Goal: Transaction & Acquisition: Purchase product/service

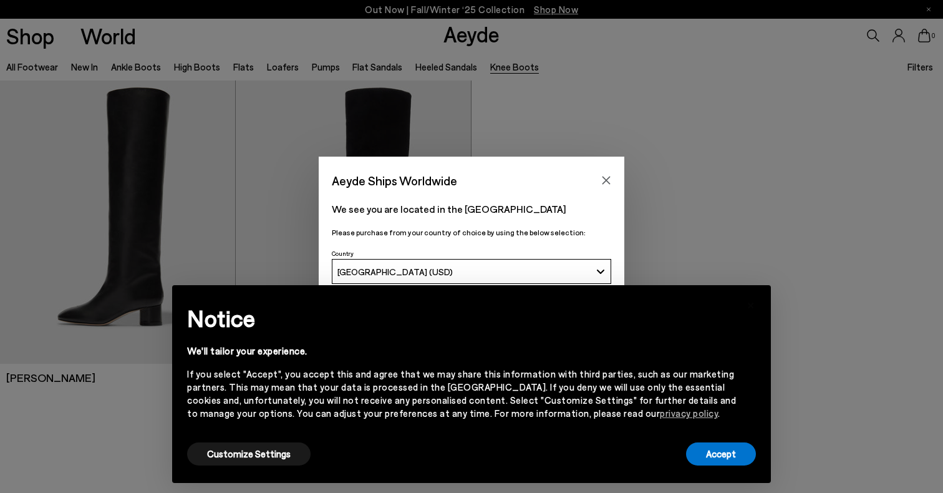
scroll to position [13, 0]
click at [609, 184] on icon "Close" at bounding box center [606, 180] width 10 height 10
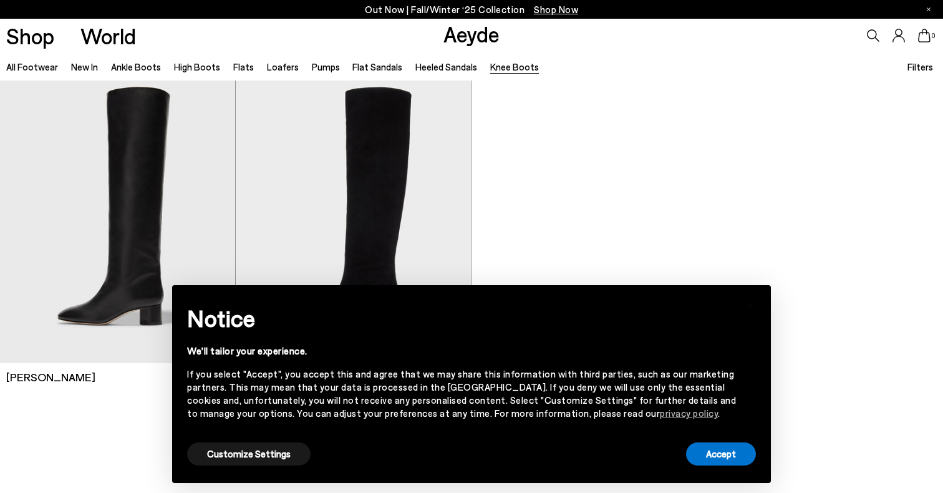
click at [628, 200] on div at bounding box center [471, 238] width 943 height 342
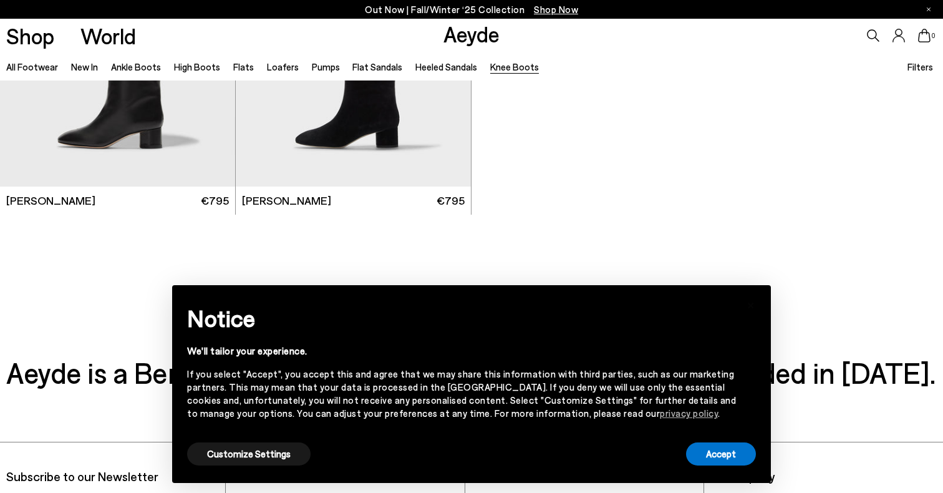
scroll to position [202, 0]
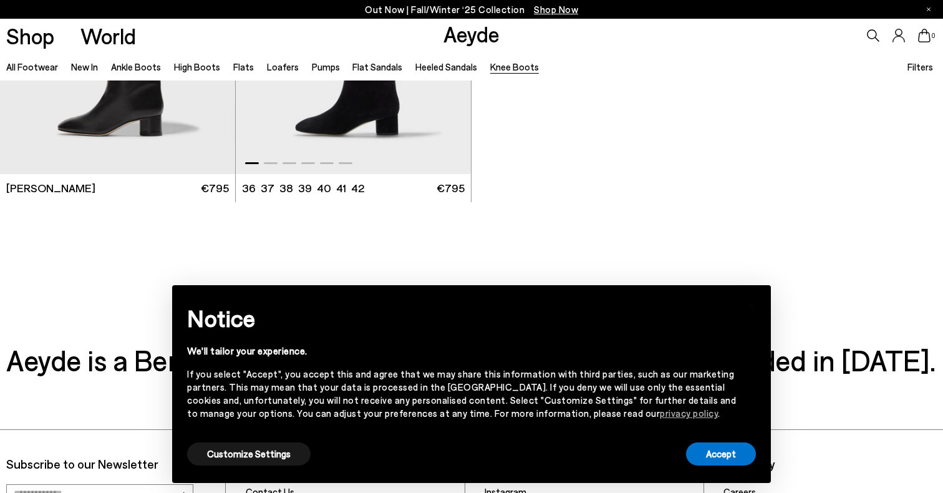
click at [397, 130] on img "1 / 6" at bounding box center [353, 26] width 235 height 296
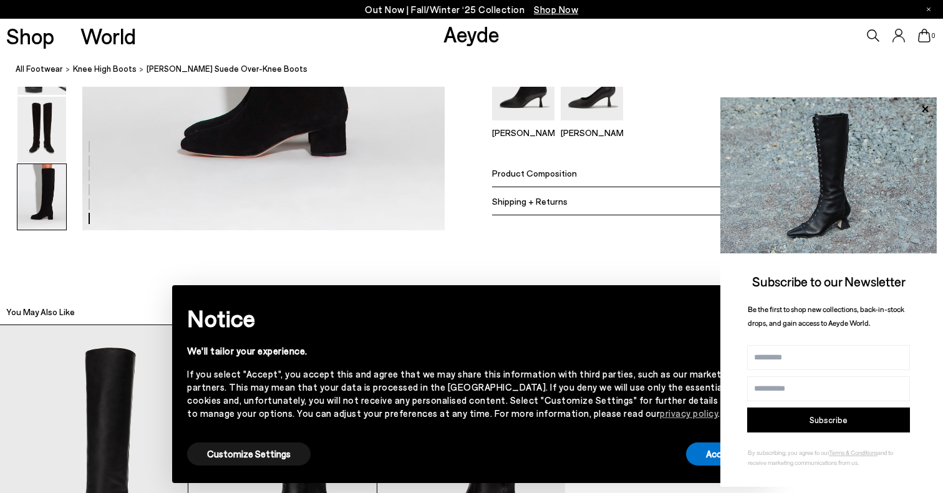
scroll to position [2712, 0]
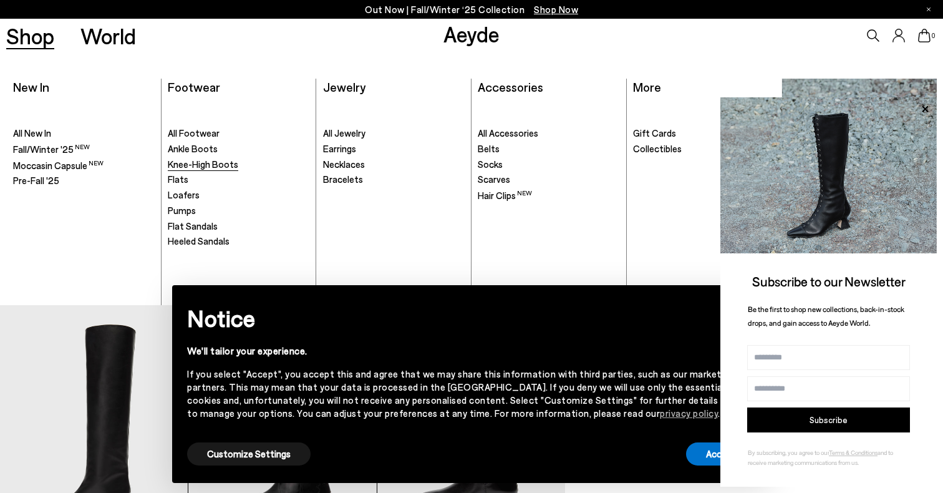
click at [183, 167] on span "Knee-High Boots" at bounding box center [203, 163] width 70 height 11
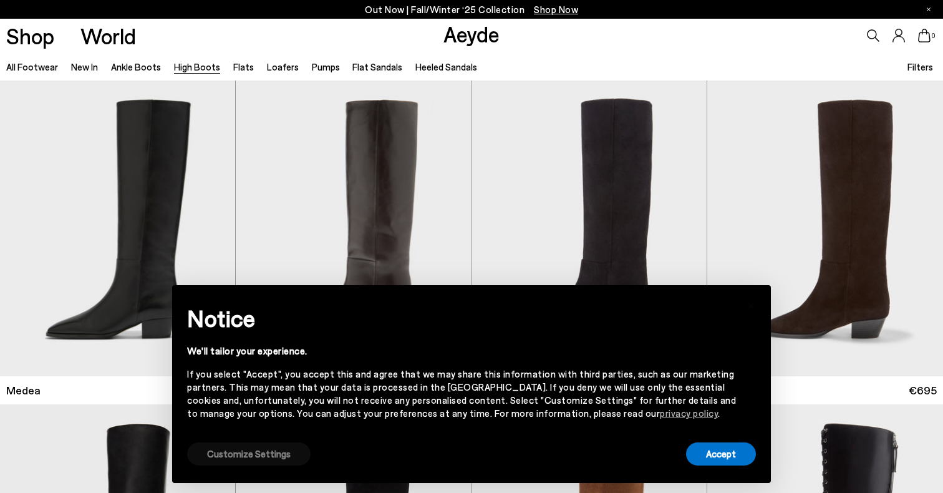
click at [260, 460] on button "Customize Settings" at bounding box center [249, 453] width 124 height 23
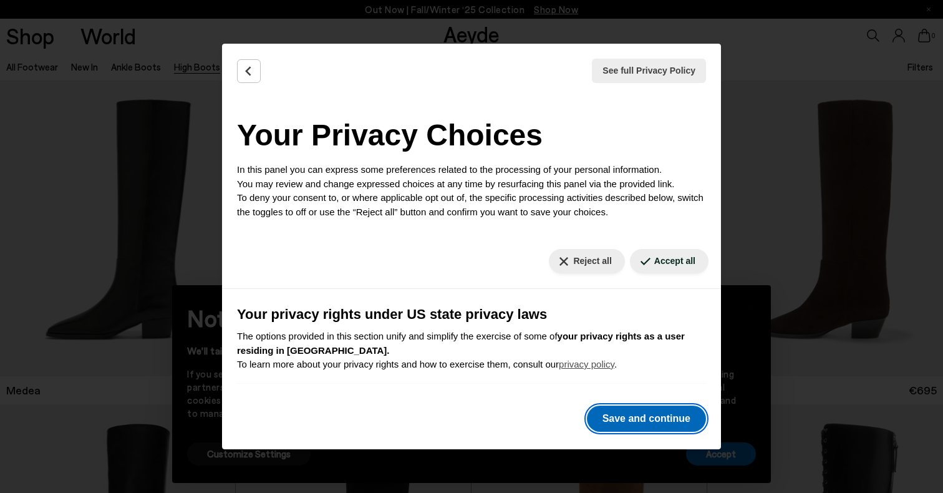
click at [626, 415] on button "Save and continue" at bounding box center [646, 418] width 119 height 26
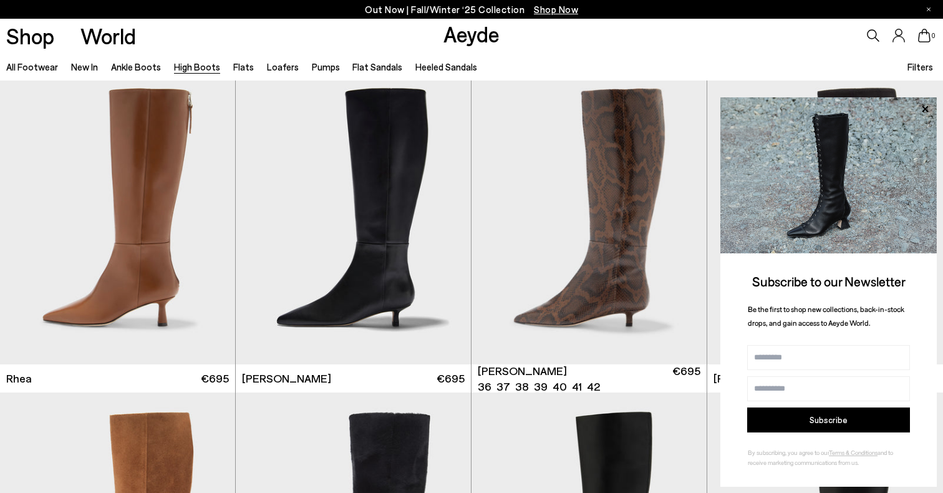
scroll to position [1317, 0]
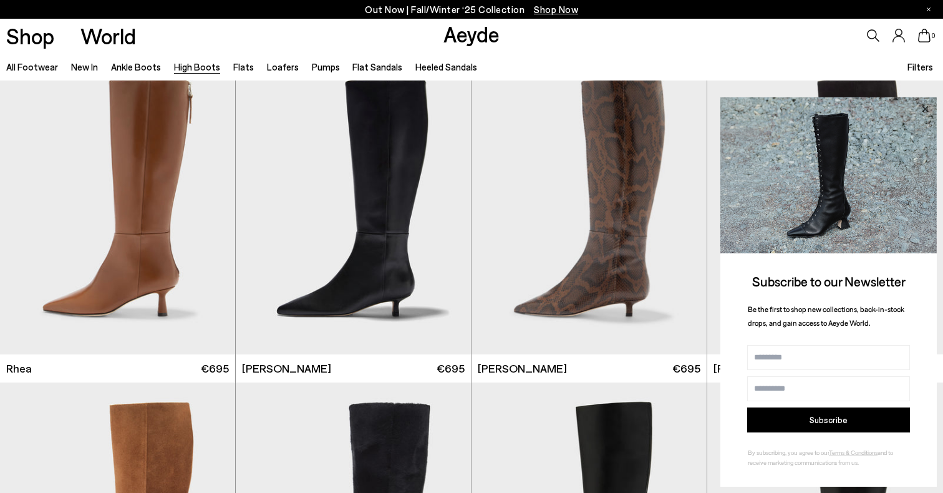
click at [923, 107] on icon at bounding box center [925, 108] width 6 height 6
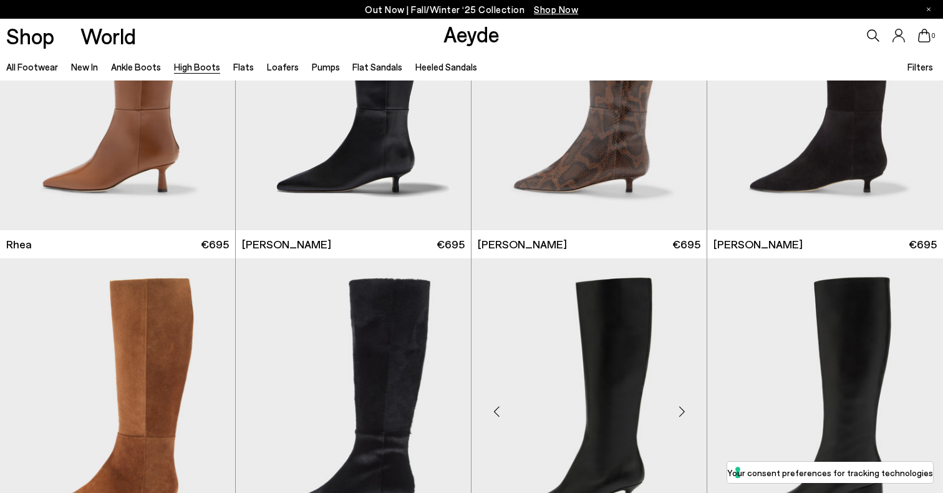
scroll to position [1443, 0]
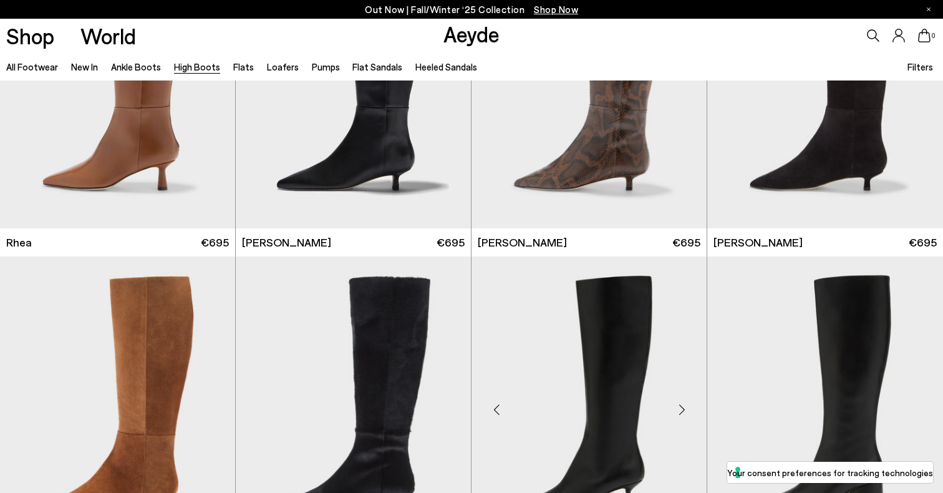
click at [622, 366] on img "1 / 6" at bounding box center [589, 404] width 235 height 296
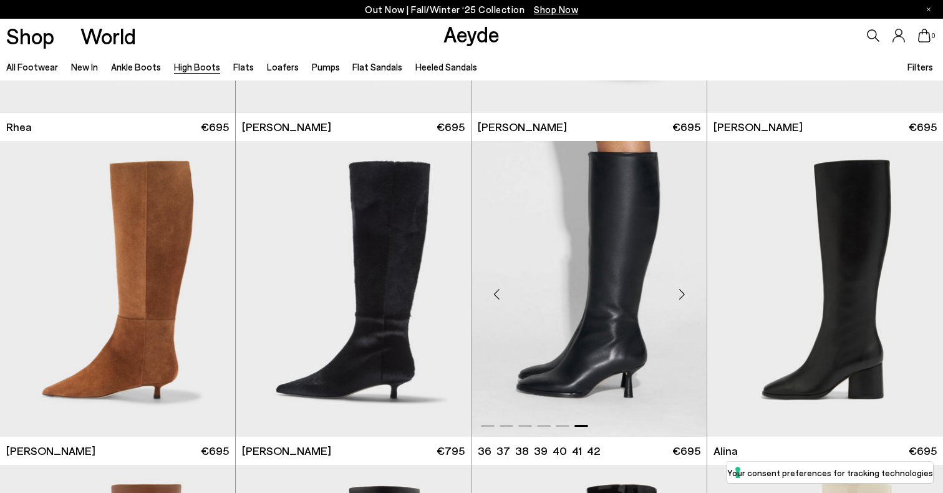
scroll to position [1563, 0]
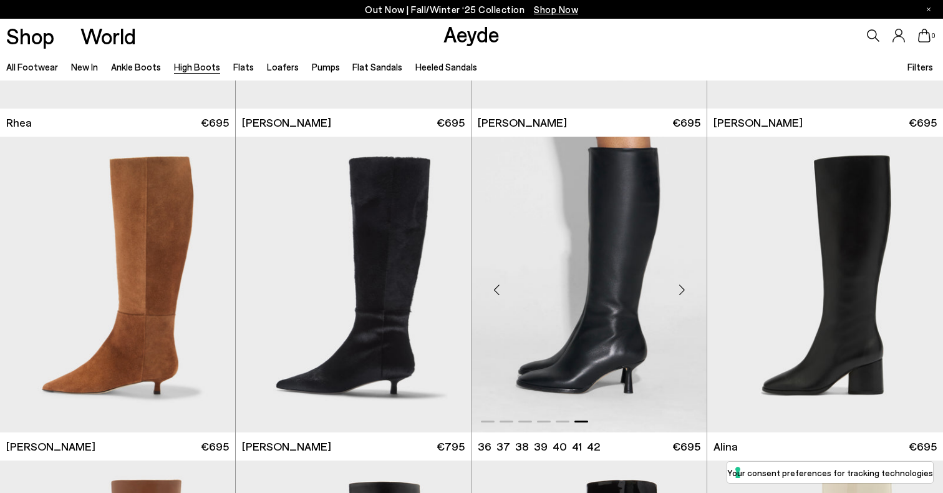
click at [686, 282] on div "Next slide" at bounding box center [681, 289] width 37 height 37
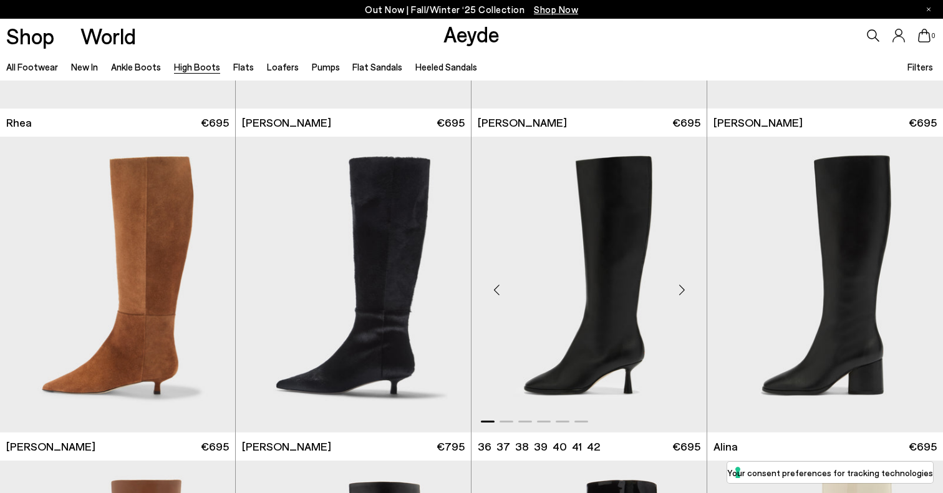
click at [686, 282] on div "Next slide" at bounding box center [681, 289] width 37 height 37
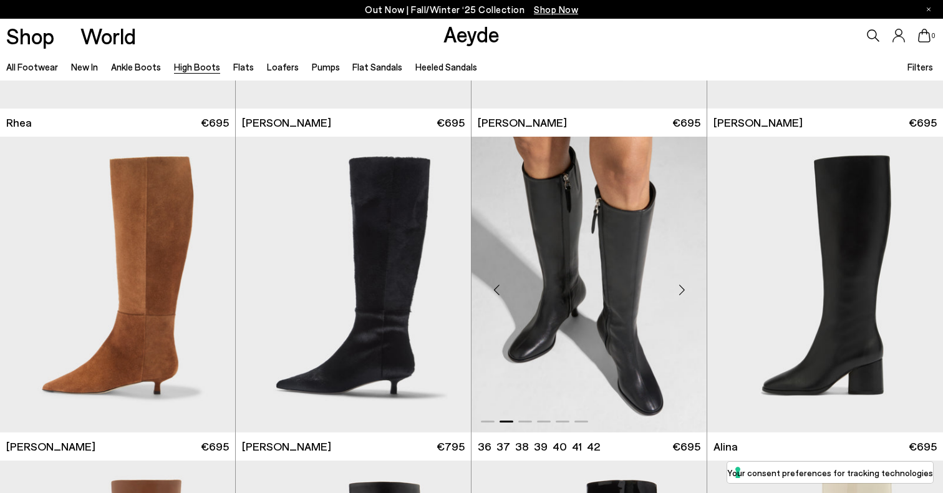
click at [686, 282] on div "Next slide" at bounding box center [681, 289] width 37 height 37
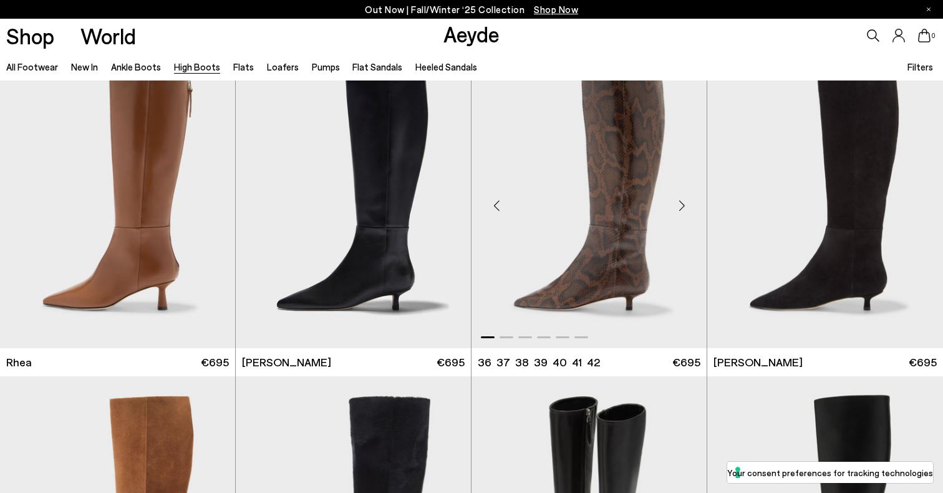
scroll to position [1314, 0]
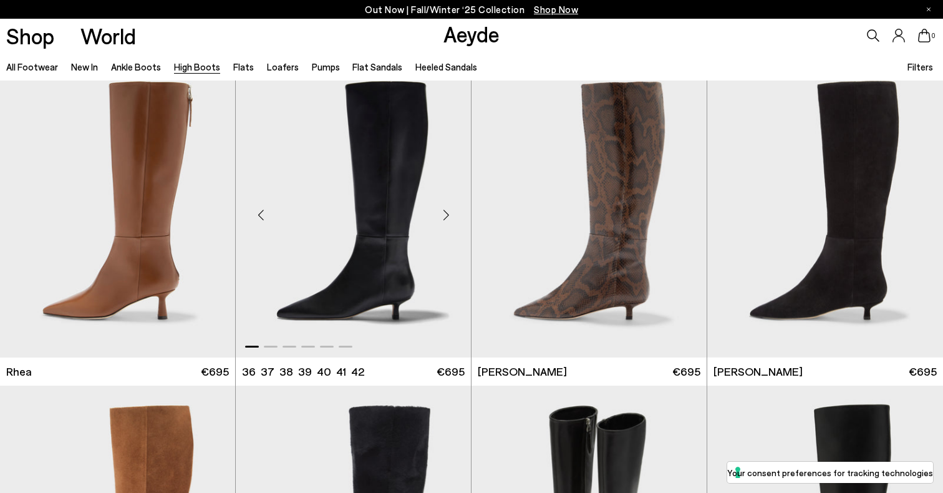
click at [449, 211] on div "Next slide" at bounding box center [445, 214] width 37 height 37
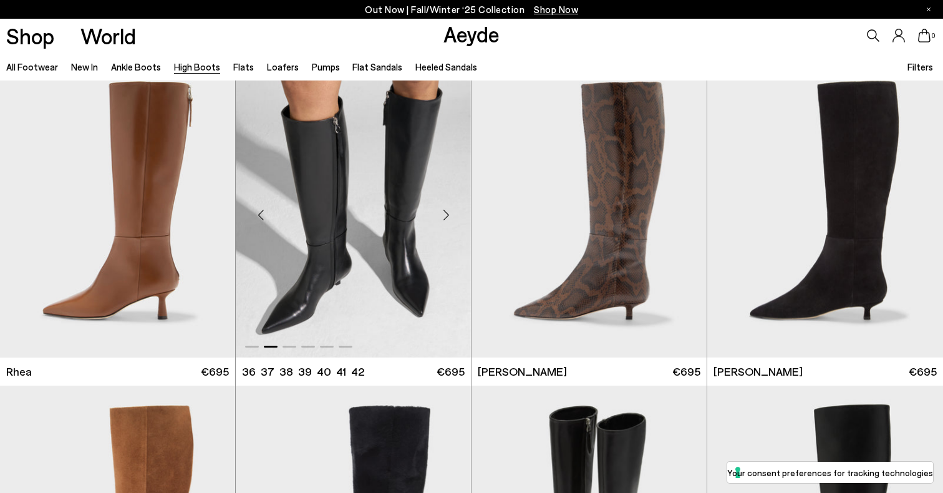
click at [449, 211] on div "Next slide" at bounding box center [445, 214] width 37 height 37
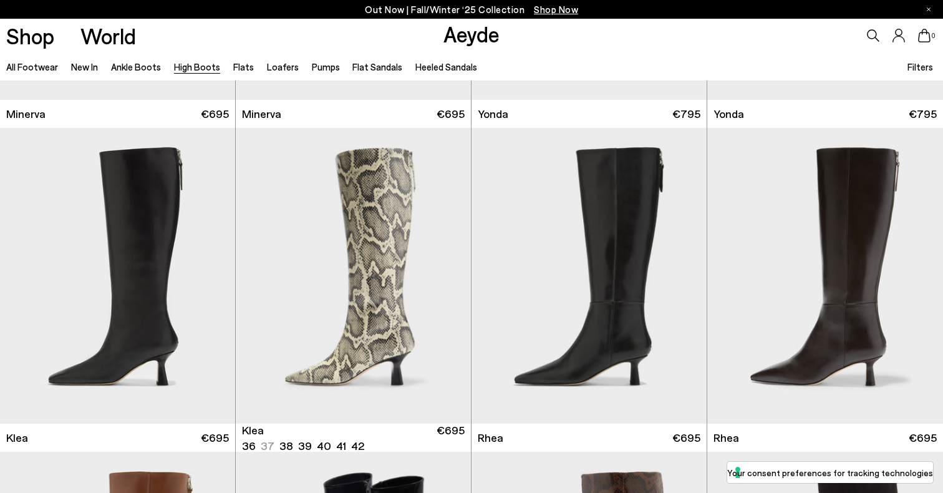
scroll to position [907, 0]
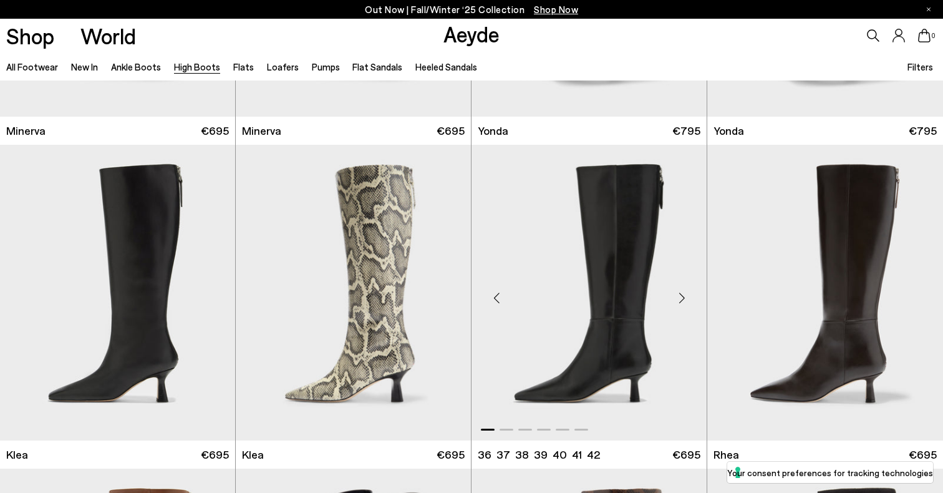
click at [684, 304] on div "Next slide" at bounding box center [681, 297] width 37 height 37
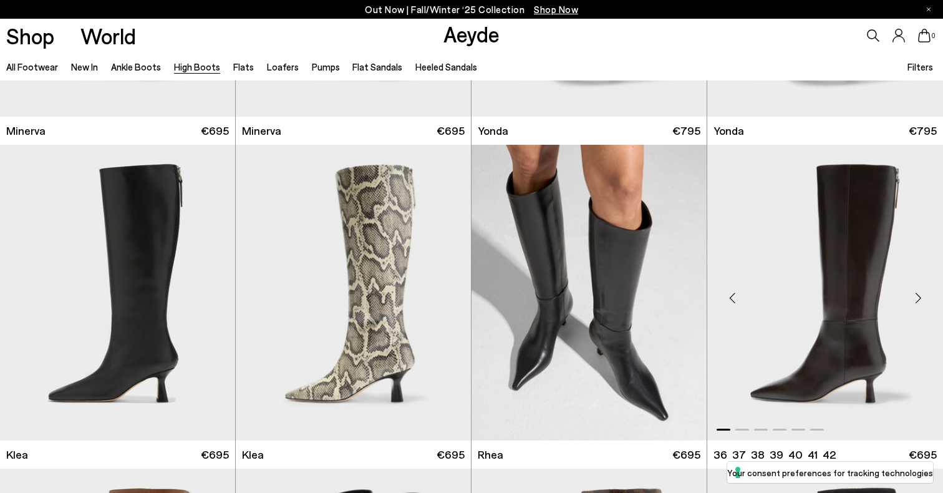
click at [913, 299] on div "Next slide" at bounding box center [918, 297] width 37 height 37
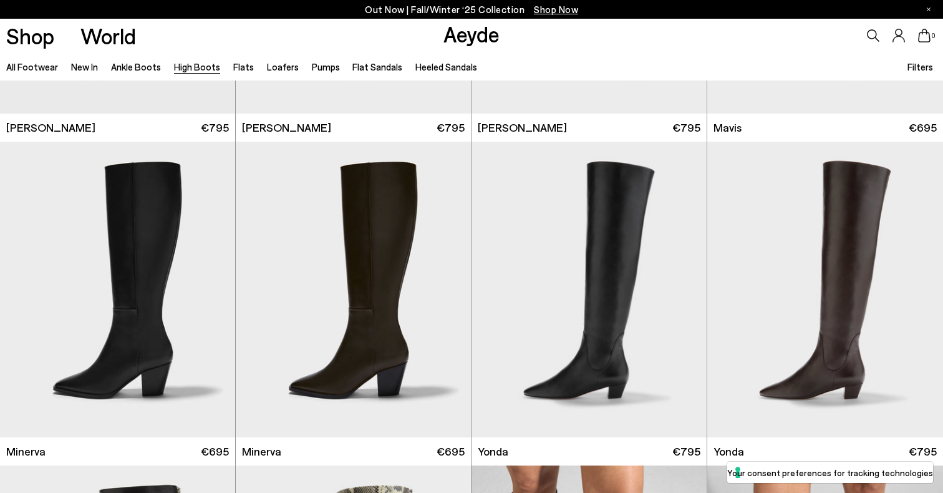
scroll to position [583, 0]
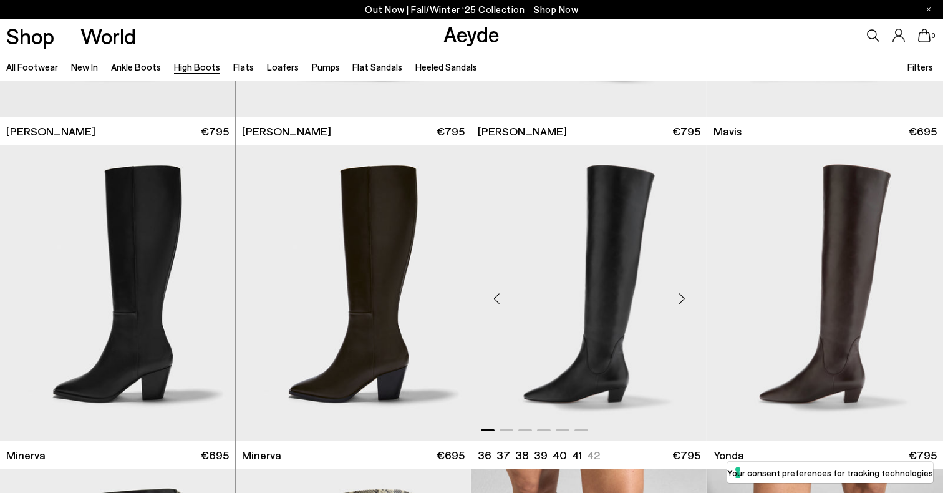
click at [687, 292] on div "Next slide" at bounding box center [681, 297] width 37 height 37
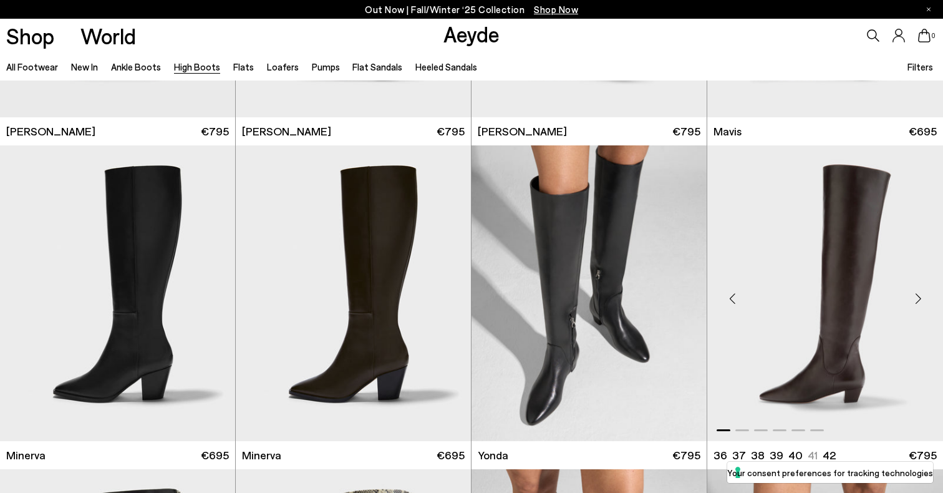
click at [927, 294] on div "Next slide" at bounding box center [918, 297] width 37 height 37
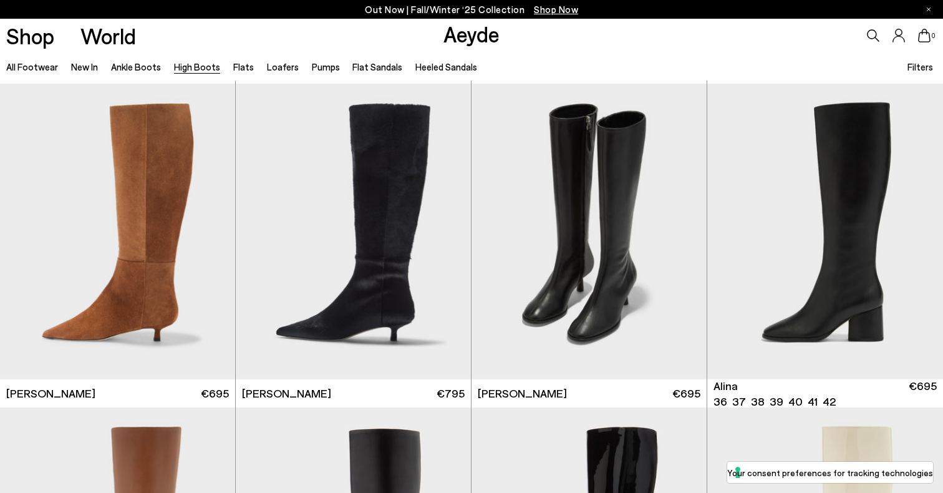
scroll to position [1617, 0]
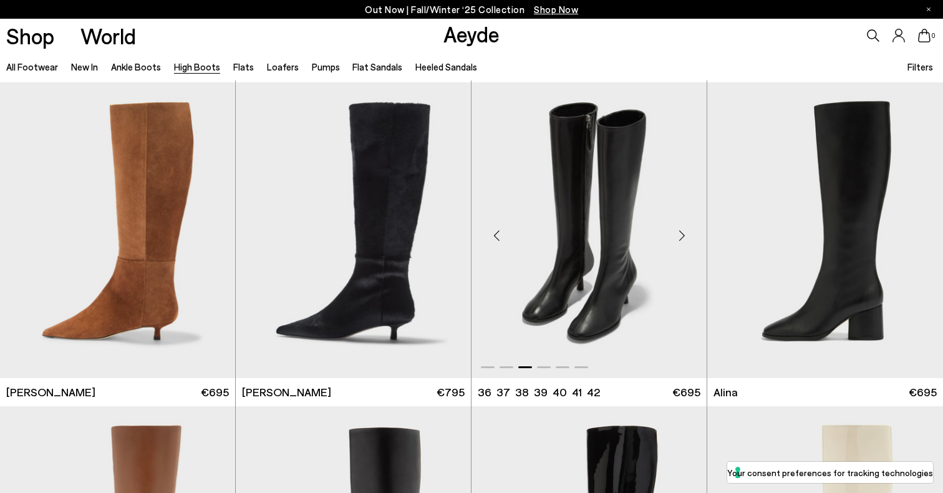
click at [689, 239] on div "Next slide" at bounding box center [681, 234] width 37 height 37
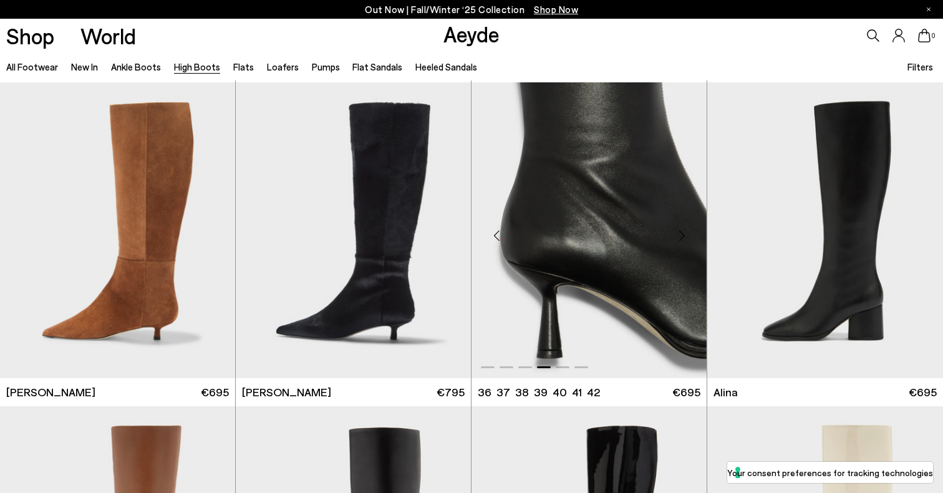
click at [689, 239] on div "Next slide" at bounding box center [681, 234] width 37 height 37
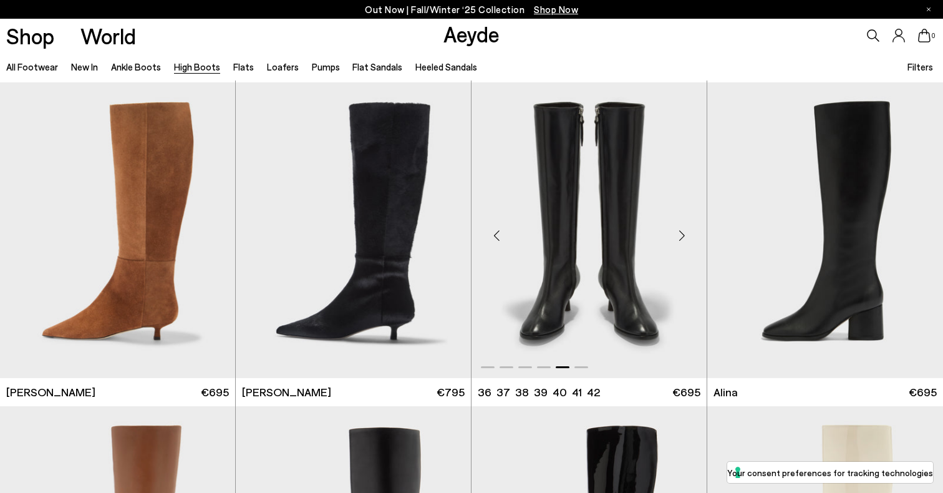
click at [689, 239] on div "Next slide" at bounding box center [681, 234] width 37 height 37
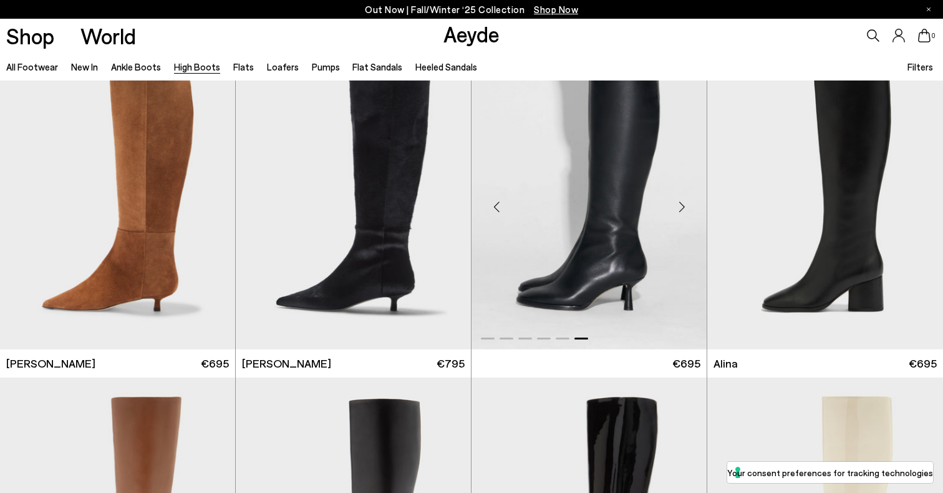
scroll to position [1643, 0]
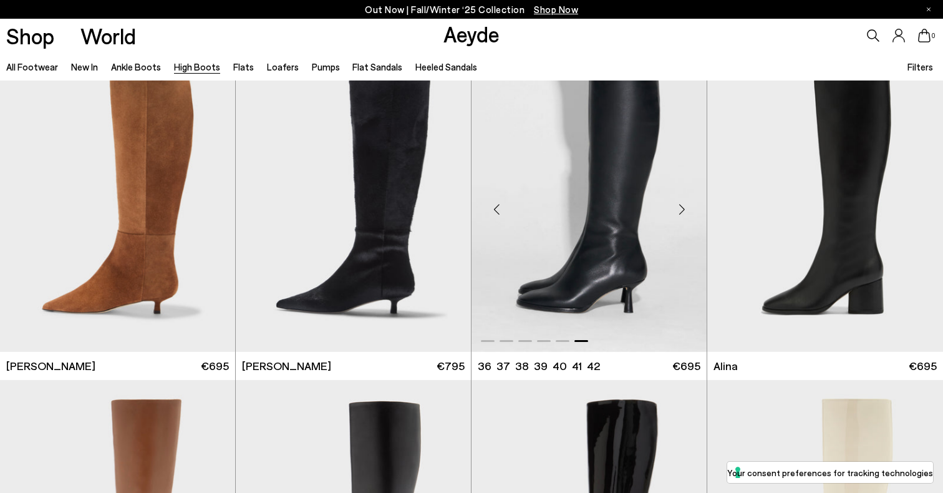
click at [626, 281] on img "6 / 6" at bounding box center [589, 204] width 235 height 296
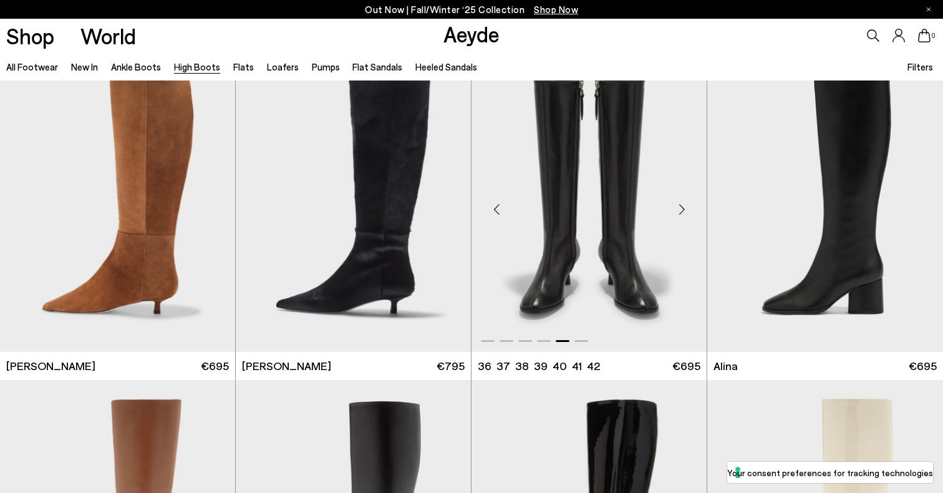
click at [681, 195] on div "Next slide" at bounding box center [681, 208] width 37 height 37
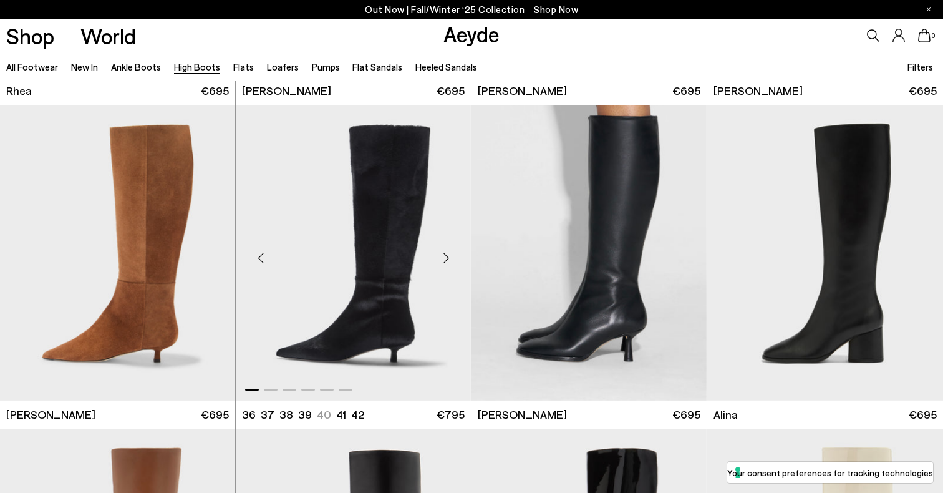
scroll to position [1583, 0]
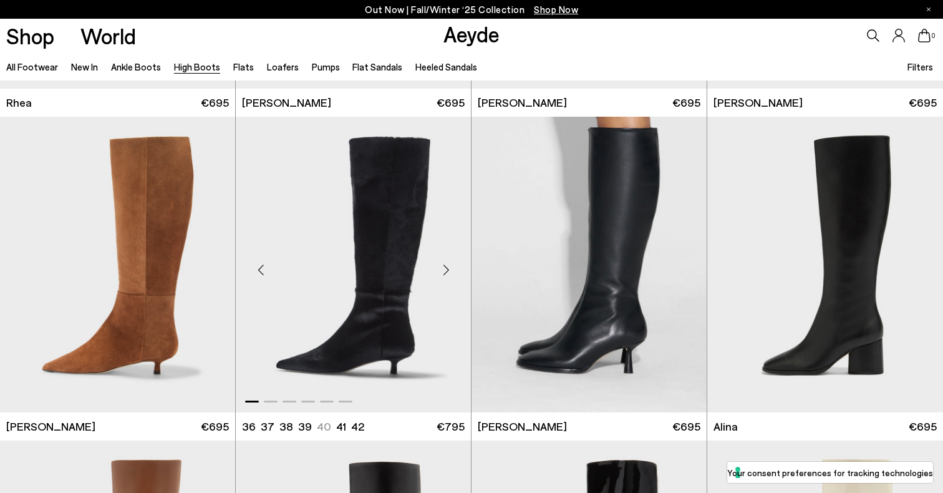
click at [440, 270] on div "Next slide" at bounding box center [445, 269] width 37 height 37
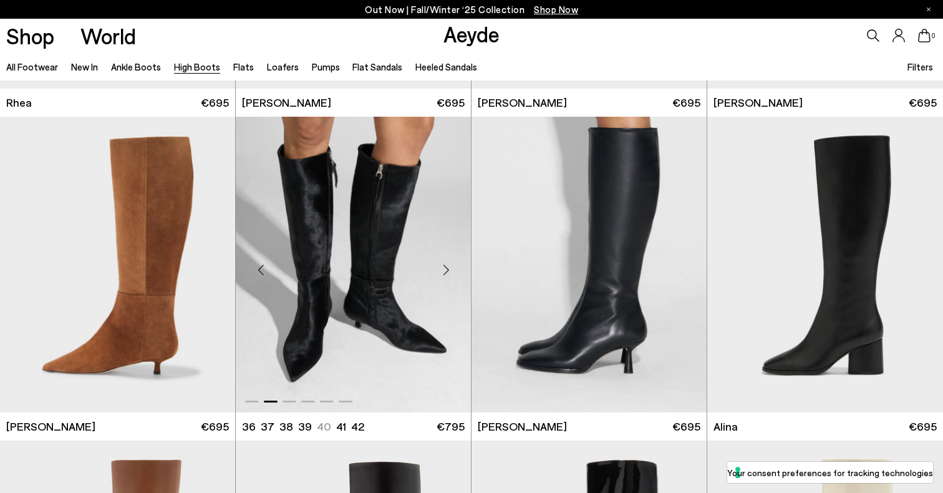
click at [442, 270] on div "Next slide" at bounding box center [445, 269] width 37 height 37
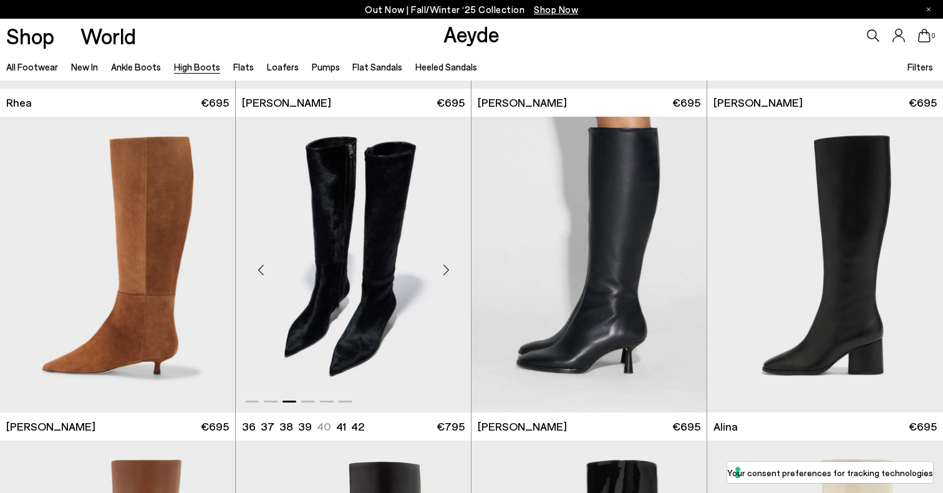
click at [443, 270] on div "Next slide" at bounding box center [445, 269] width 37 height 37
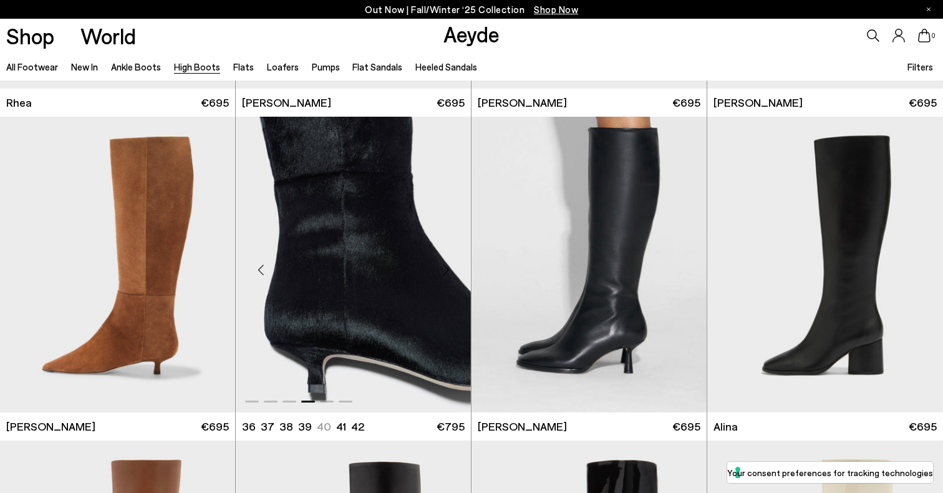
click at [357, 266] on img "4 / 6" at bounding box center [353, 265] width 235 height 296
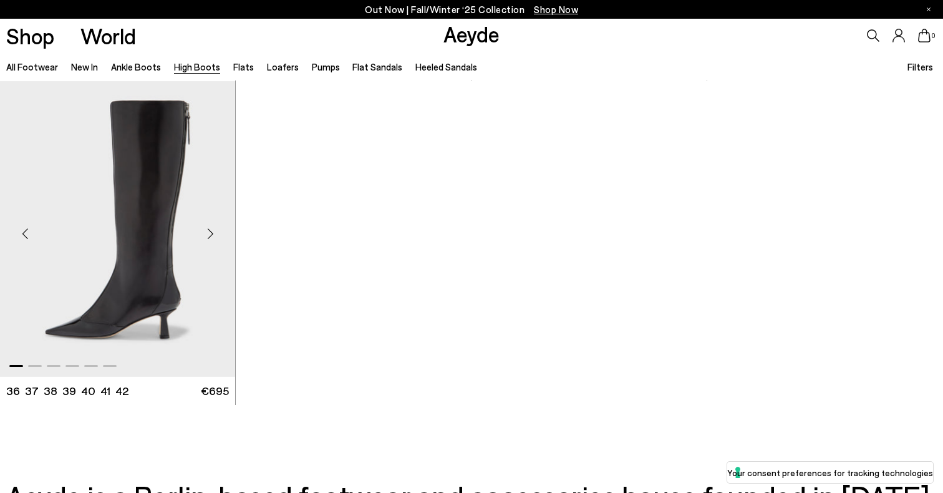
scroll to position [3237, 0]
click at [147, 296] on img "1 / 6" at bounding box center [117, 230] width 235 height 296
click at [218, 244] on div "Next slide" at bounding box center [210, 234] width 37 height 37
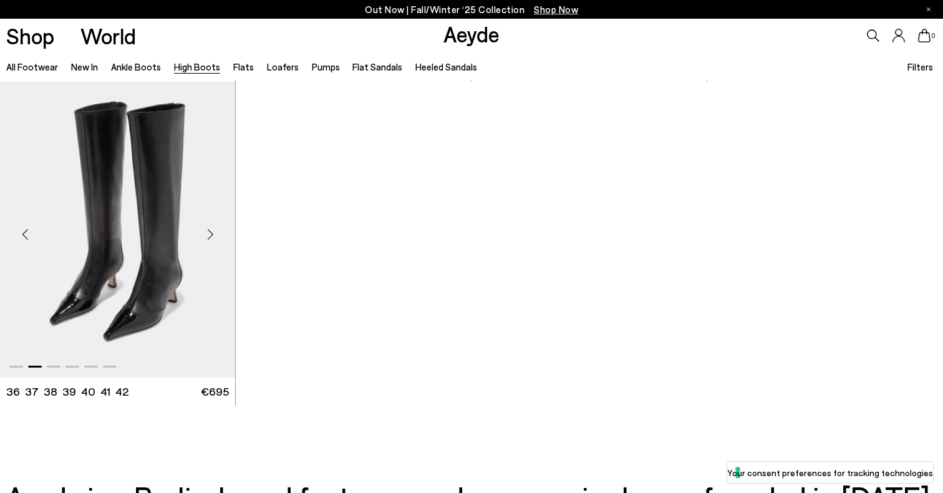
click at [216, 238] on div "Next slide" at bounding box center [210, 234] width 37 height 37
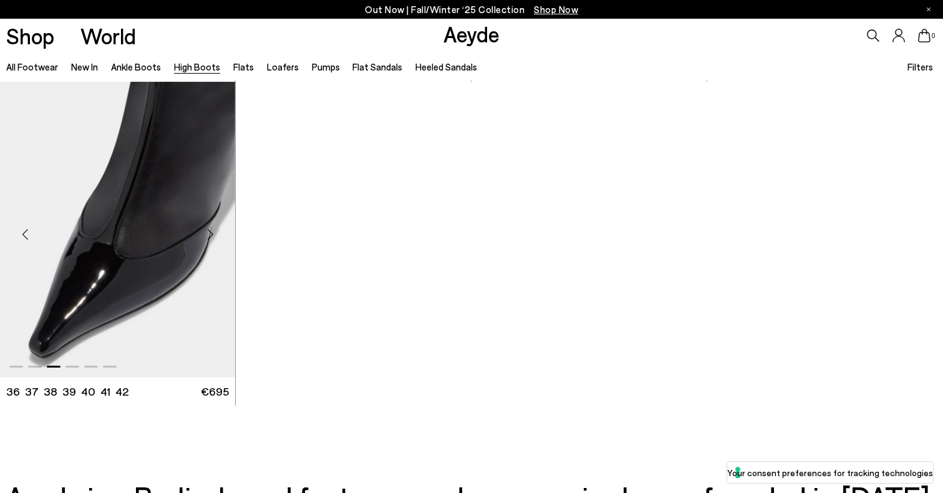
click at [216, 237] on div "Next slide" at bounding box center [210, 234] width 37 height 37
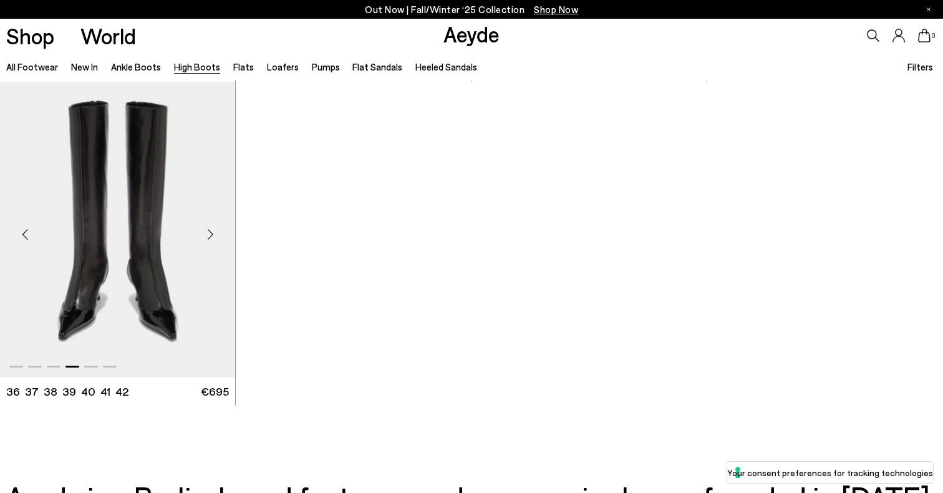
click at [216, 237] on div "Next slide" at bounding box center [210, 234] width 37 height 37
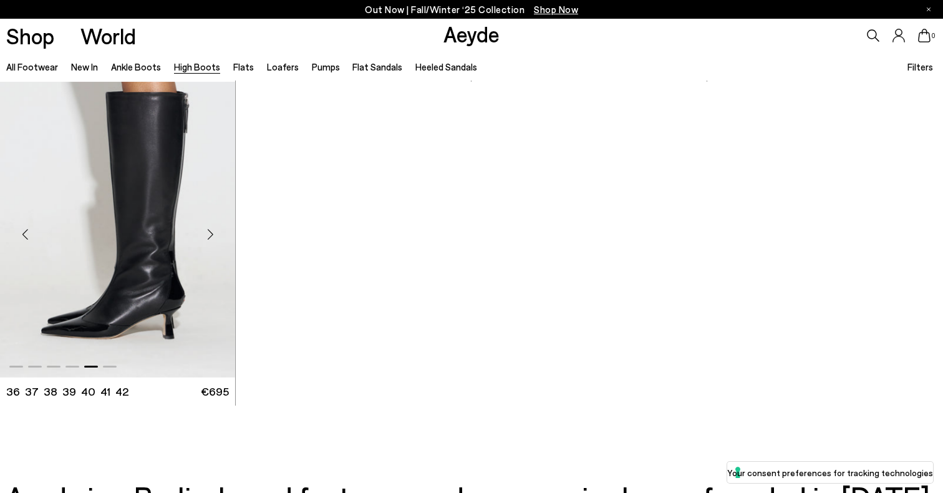
click at [217, 237] on div "Next slide" at bounding box center [210, 234] width 37 height 37
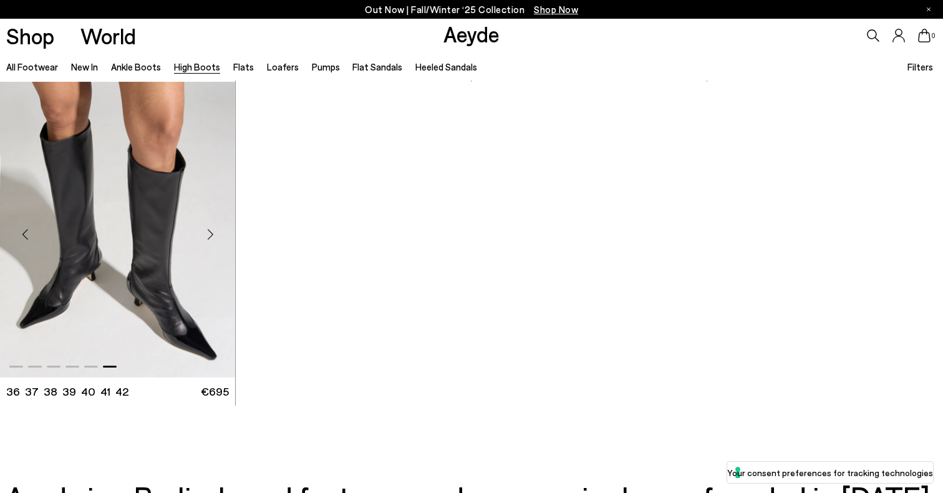
click at [218, 237] on div "Next slide" at bounding box center [210, 234] width 37 height 37
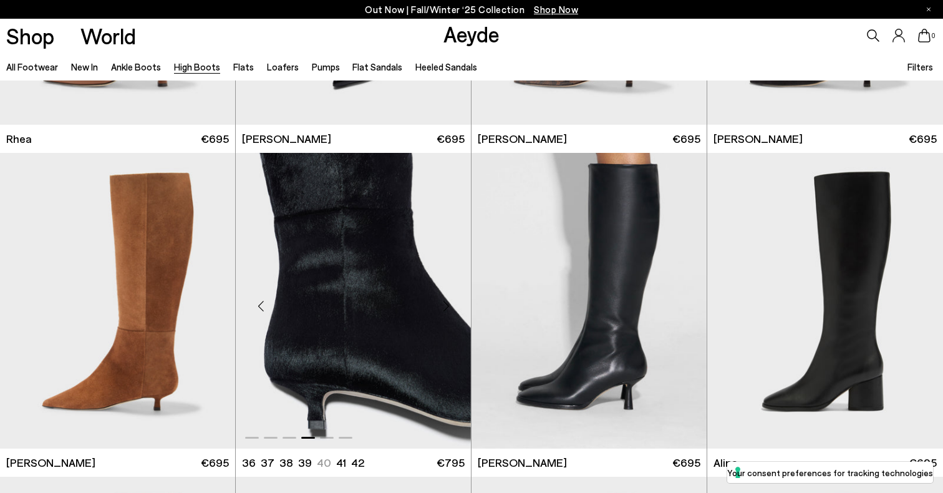
scroll to position [1544, 0]
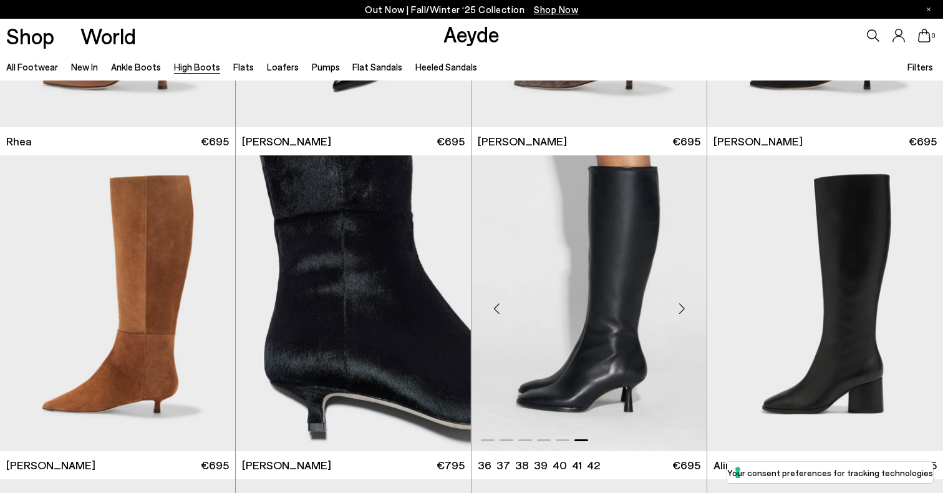
click at [671, 304] on div "Next slide" at bounding box center [681, 307] width 37 height 37
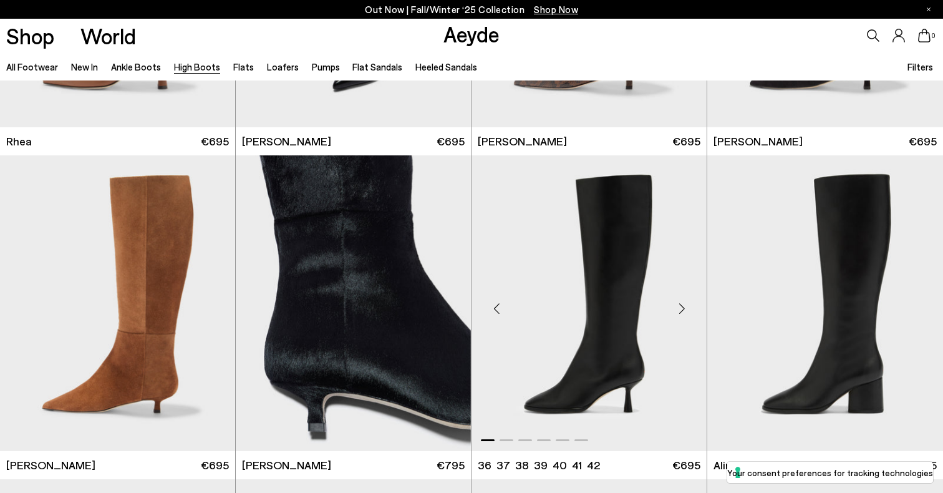
click at [671, 304] on div "Next slide" at bounding box center [681, 307] width 37 height 37
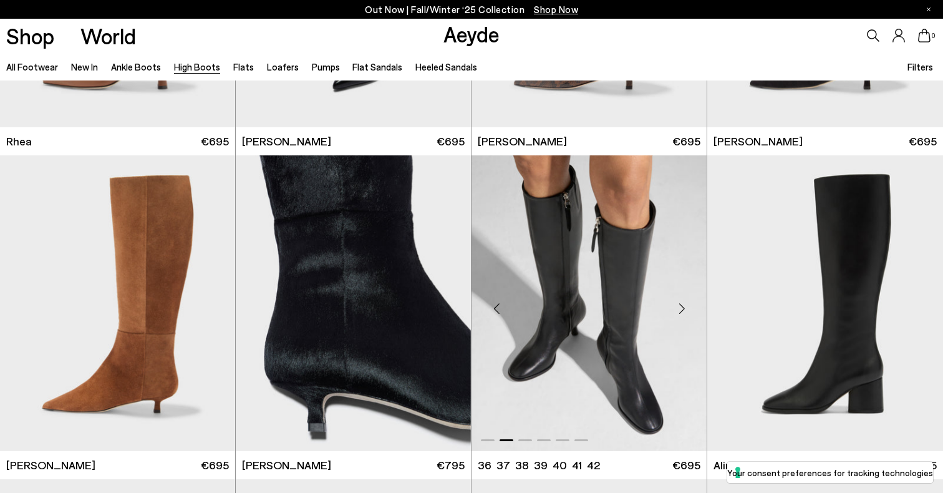
click at [671, 304] on div "Next slide" at bounding box center [681, 307] width 37 height 37
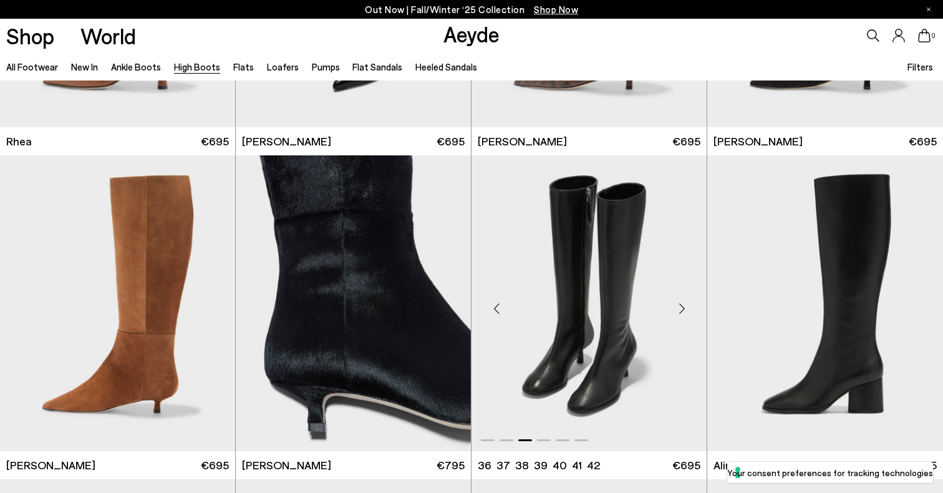
click at [668, 302] on div "Next slide" at bounding box center [681, 307] width 37 height 37
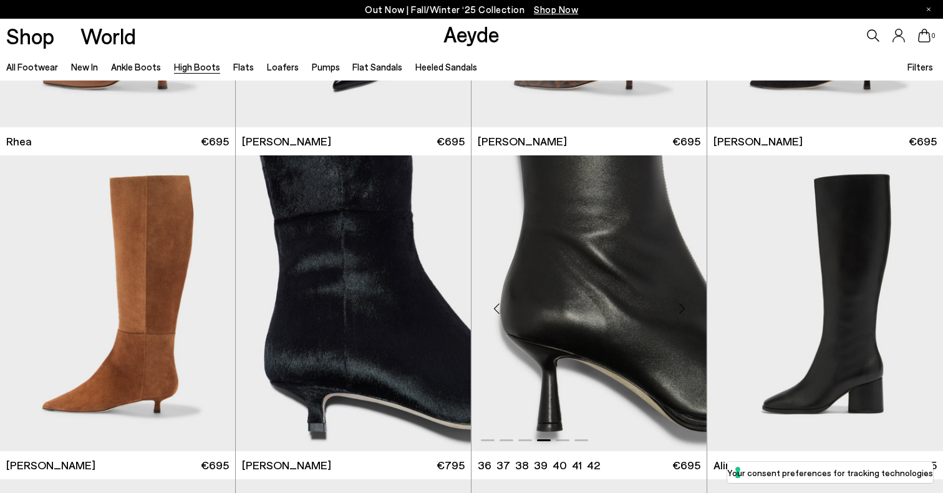
click at [668, 302] on div "Next slide" at bounding box center [681, 307] width 37 height 37
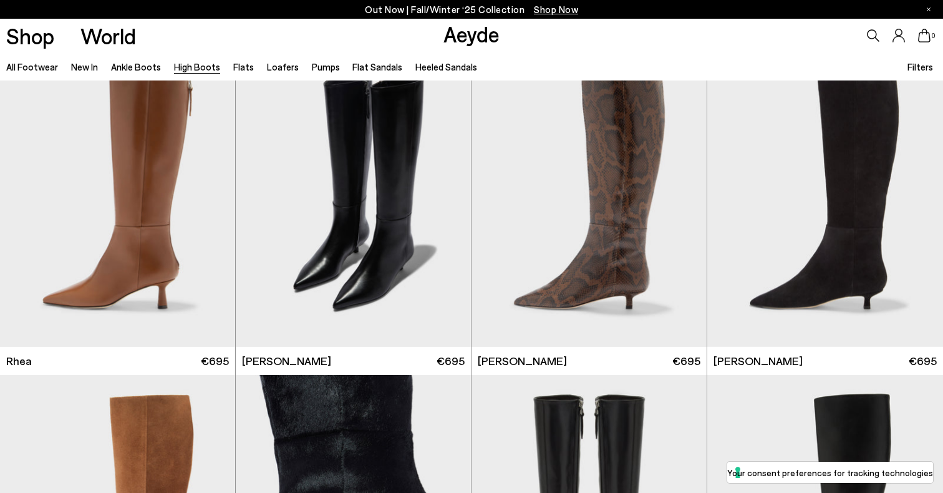
scroll to position [1321, 0]
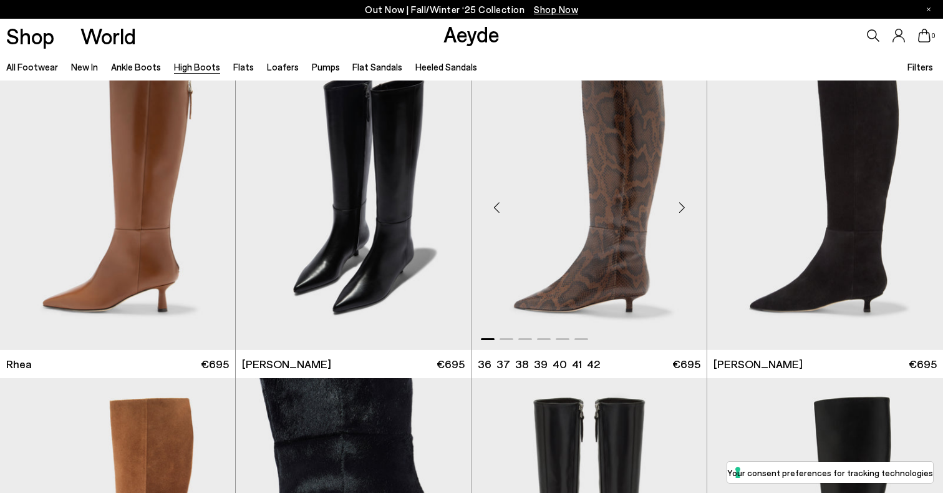
click at [671, 190] on div "Next slide" at bounding box center [681, 206] width 37 height 37
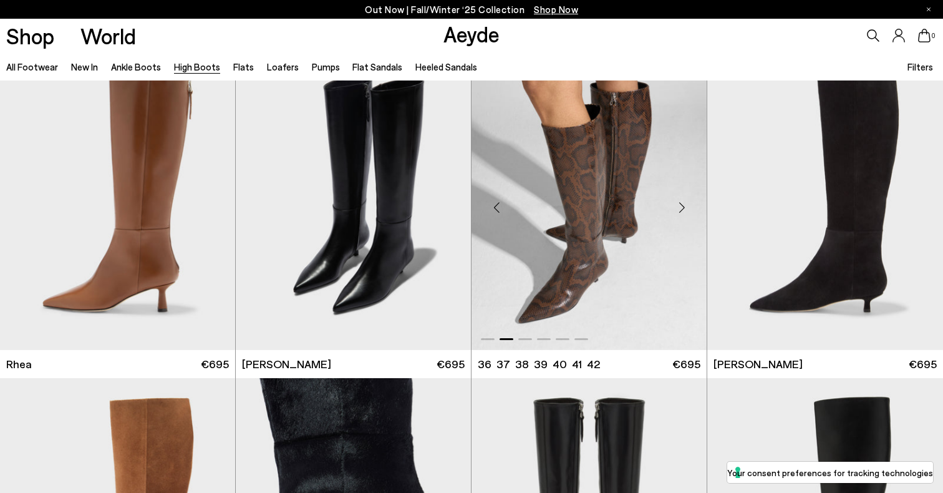
click at [671, 190] on div "Next slide" at bounding box center [681, 206] width 37 height 37
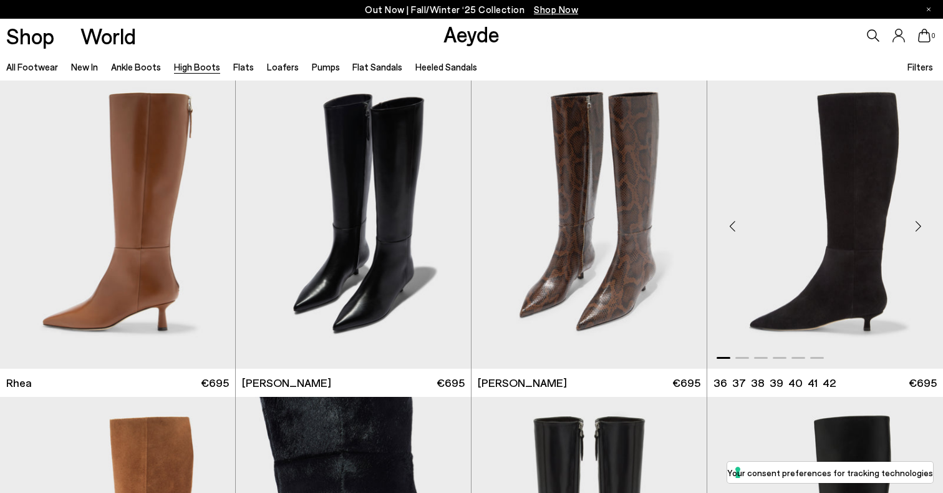
scroll to position [1288, 0]
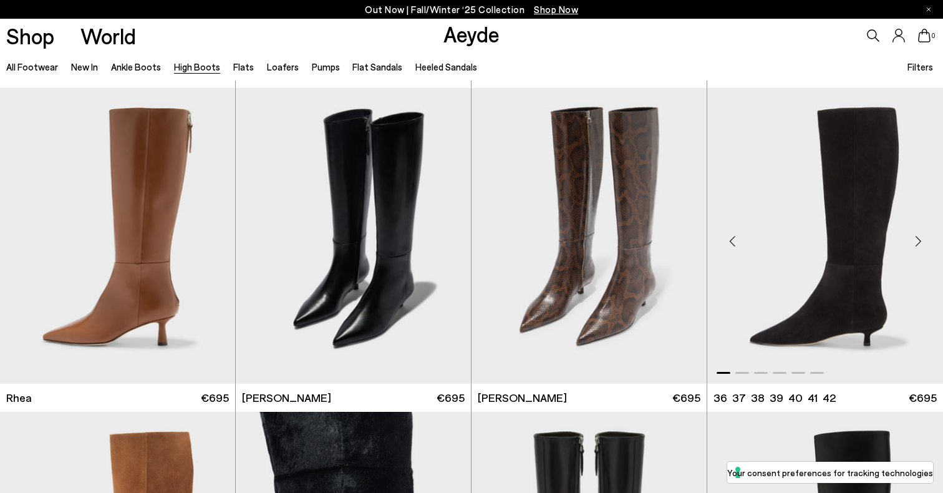
click at [921, 250] on div "Next slide" at bounding box center [918, 240] width 37 height 37
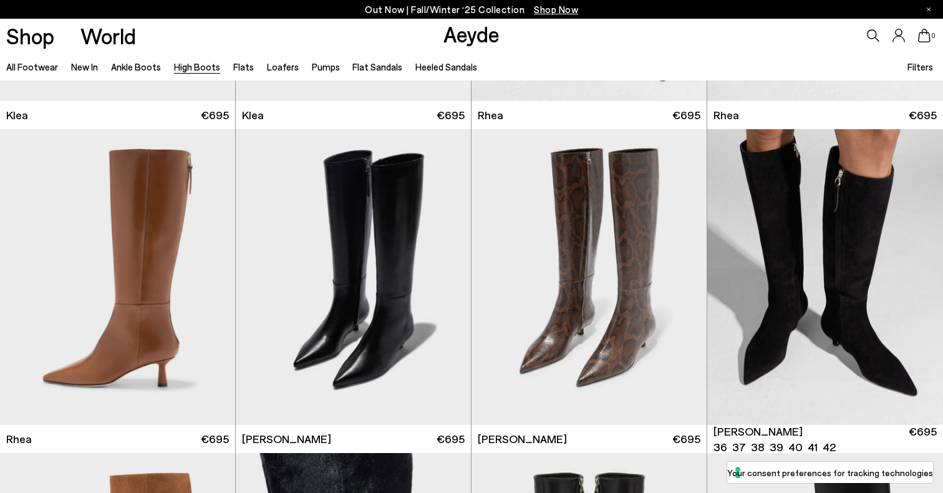
scroll to position [1245, 0]
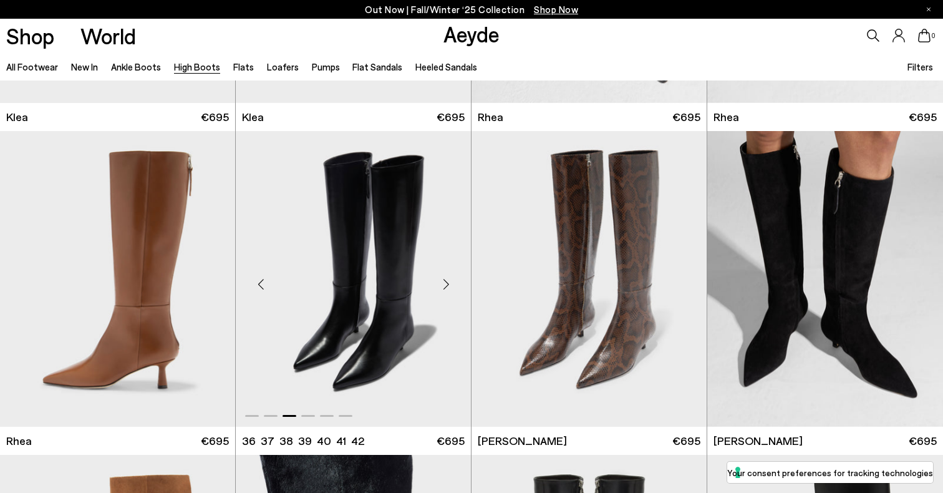
click at [445, 286] on div "Next slide" at bounding box center [445, 283] width 37 height 37
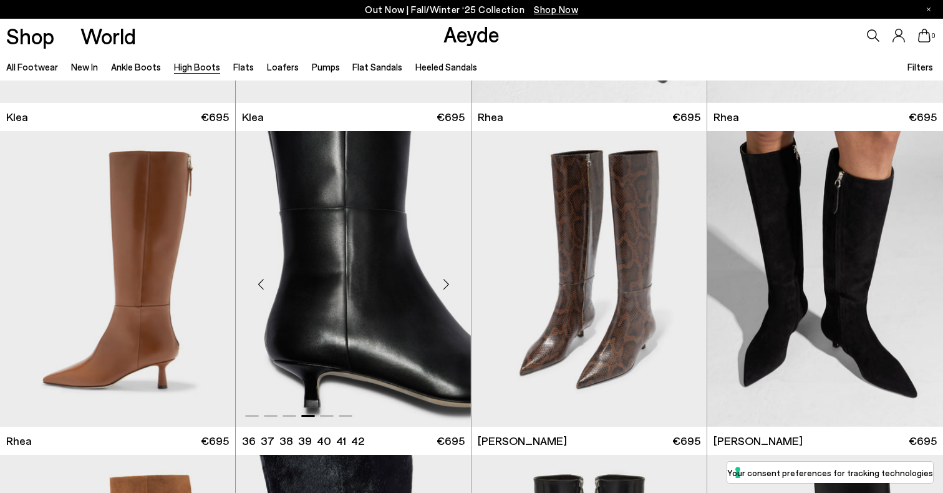
click at [445, 286] on div "Next slide" at bounding box center [445, 283] width 37 height 37
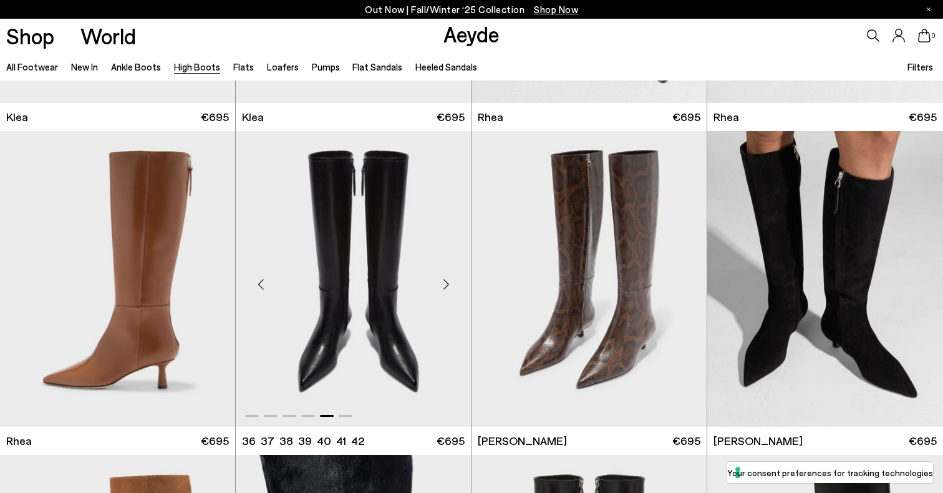
click at [445, 286] on div "Next slide" at bounding box center [445, 283] width 37 height 37
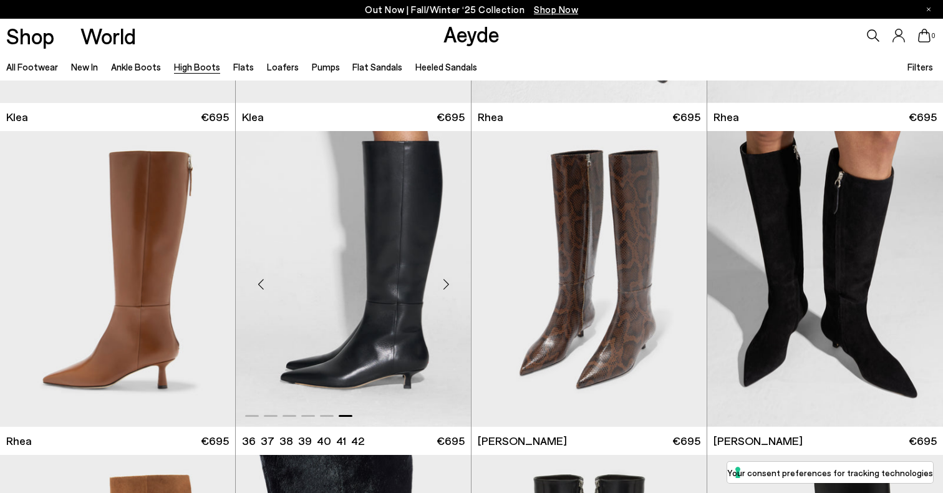
click at [445, 286] on div "Next slide" at bounding box center [445, 283] width 37 height 37
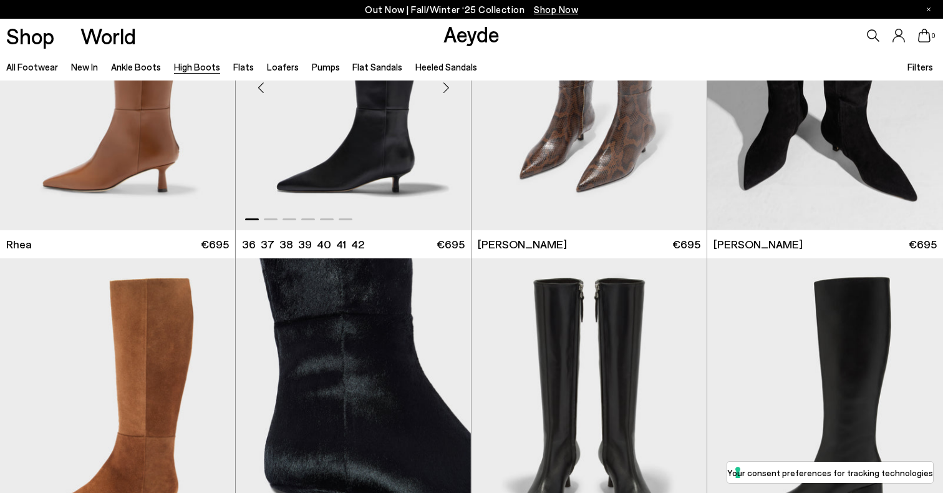
scroll to position [1447, 0]
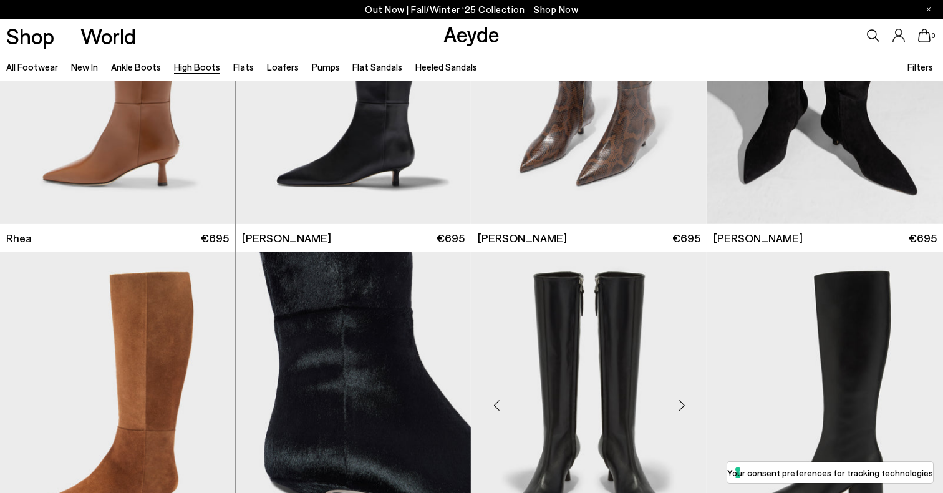
click at [602, 346] on img "5 / 6" at bounding box center [589, 400] width 235 height 296
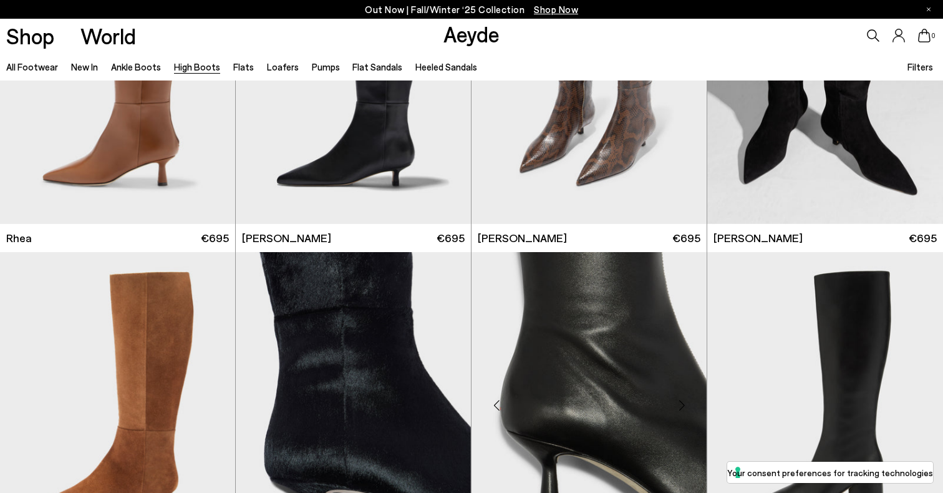
click at [601, 346] on img "4 / 6" at bounding box center [589, 400] width 235 height 296
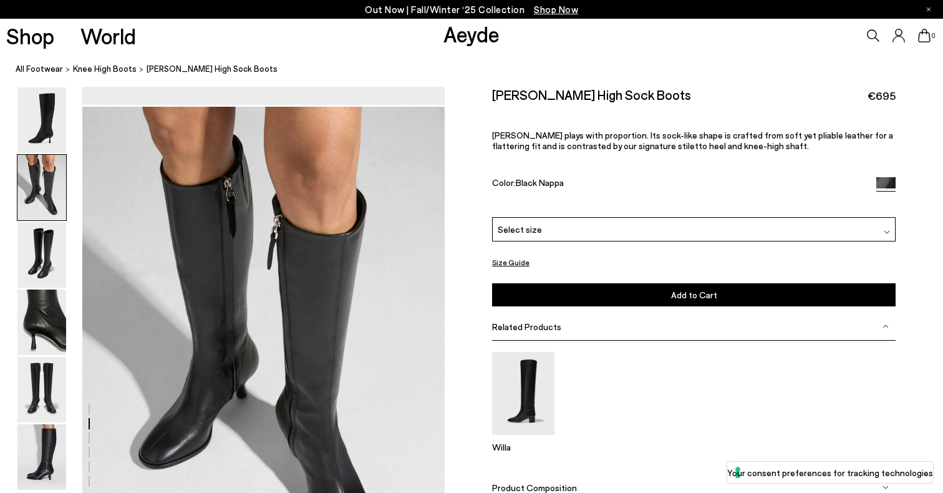
scroll to position [469, 0]
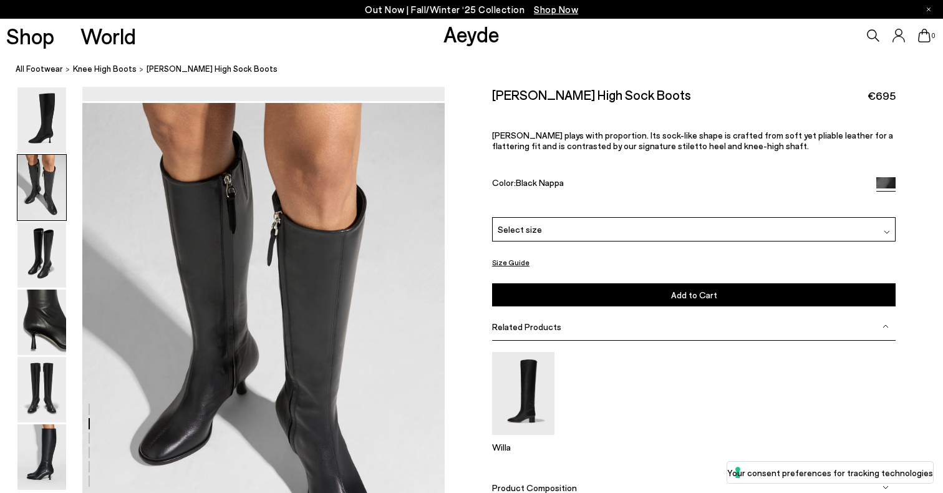
click at [518, 260] on button "Size Guide" at bounding box center [510, 263] width 37 height 16
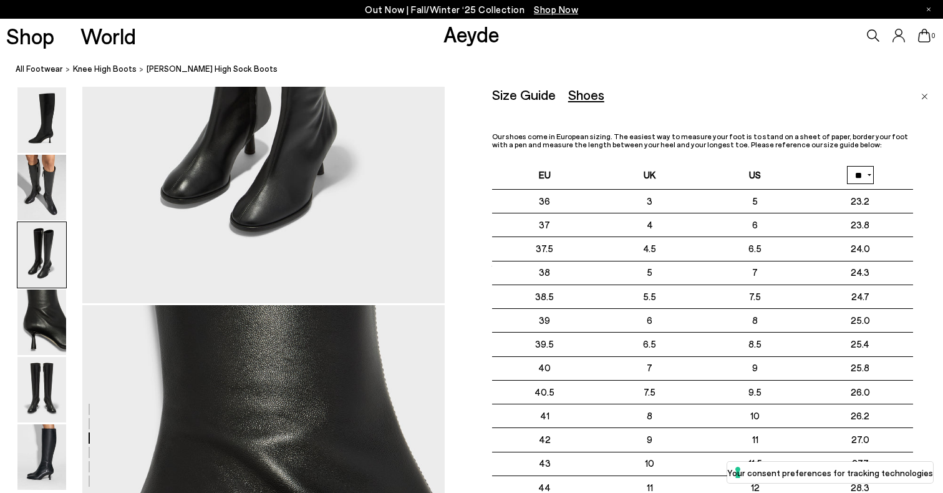
scroll to position [1449, 0]
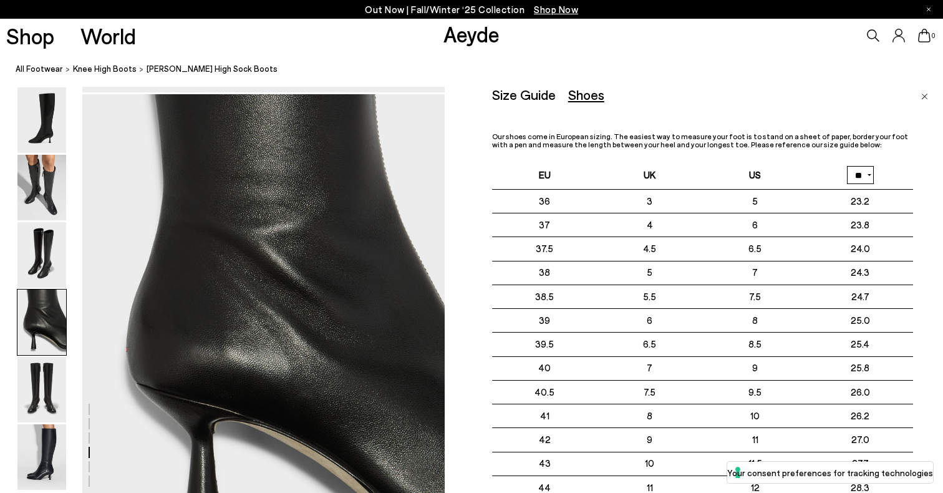
click at [917, 101] on div "Size Guide Shoes Belt Our shoes come in European sizing. The easiest way to mea…" at bounding box center [717, 333] width 451 height 493
click at [924, 98] on img "Close" at bounding box center [924, 97] width 7 height 6
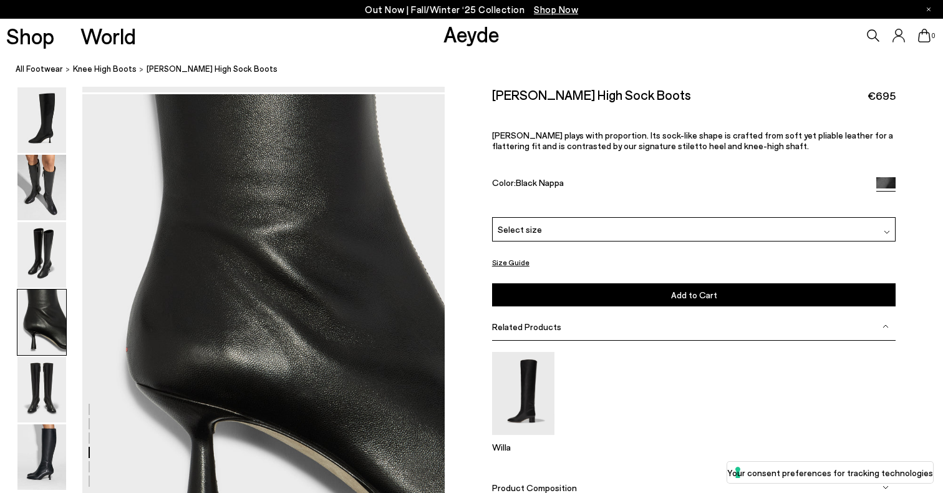
click at [666, 233] on div "Select size" at bounding box center [694, 229] width 404 height 24
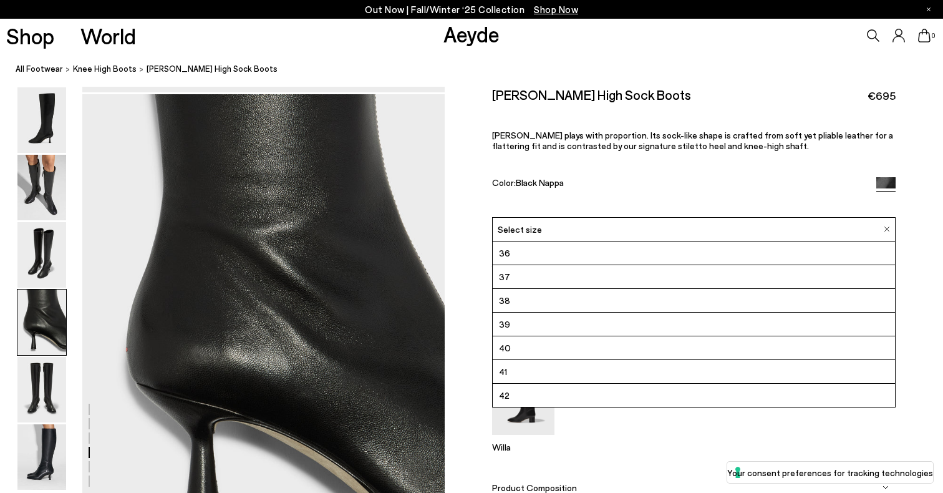
click at [619, 258] on li "36" at bounding box center [694, 253] width 403 height 24
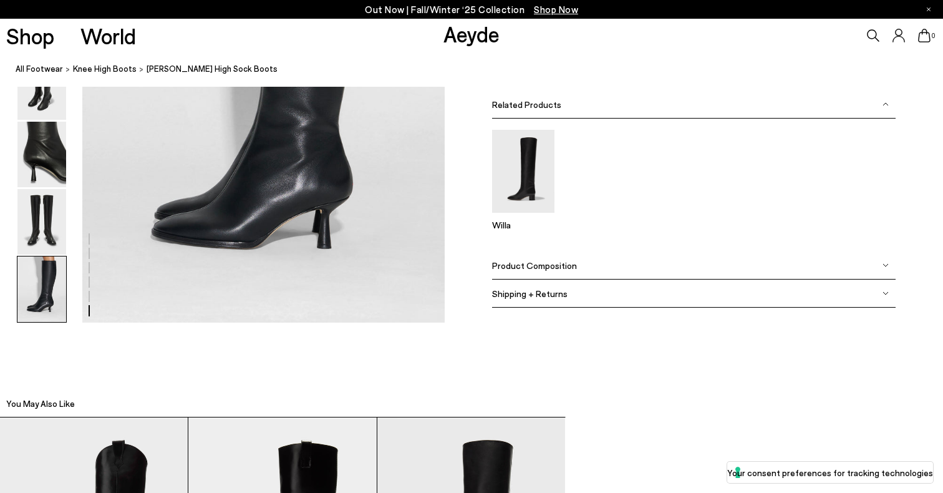
scroll to position [2660, 0]
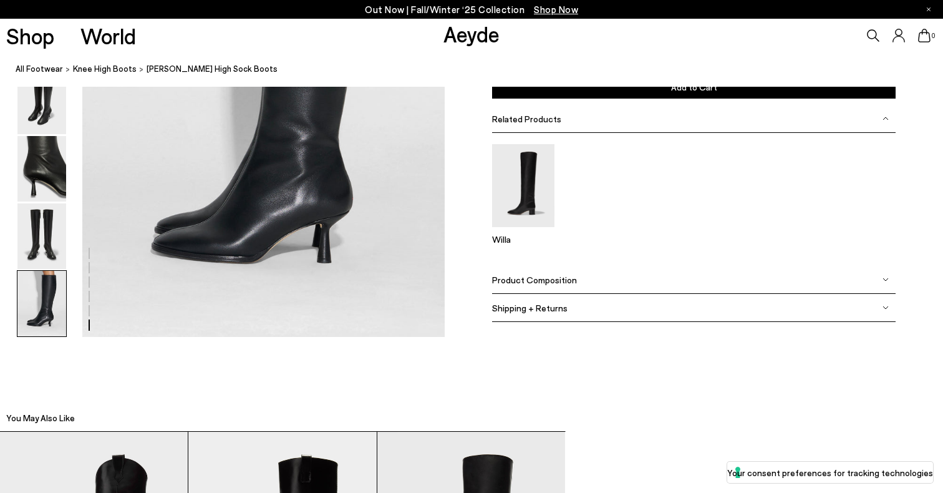
click at [551, 307] on span "Shipping + Returns" at bounding box center [529, 307] width 75 height 11
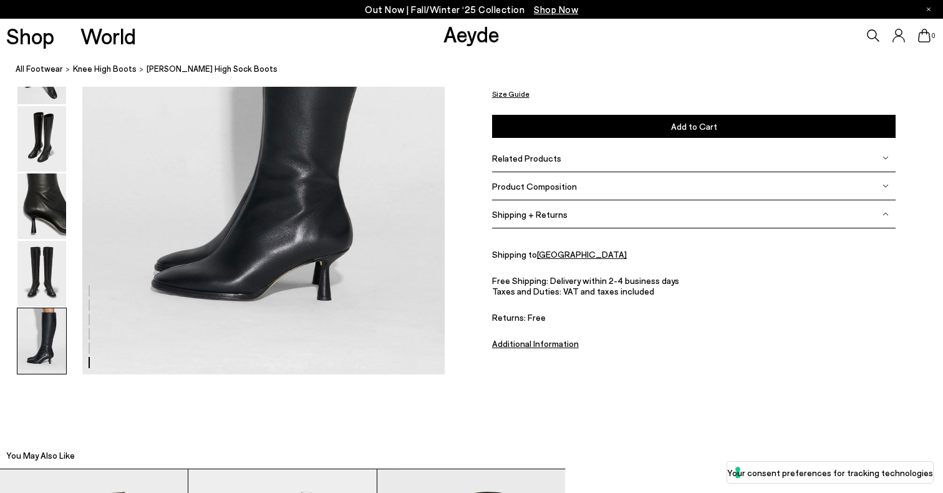
scroll to position [2617, 0]
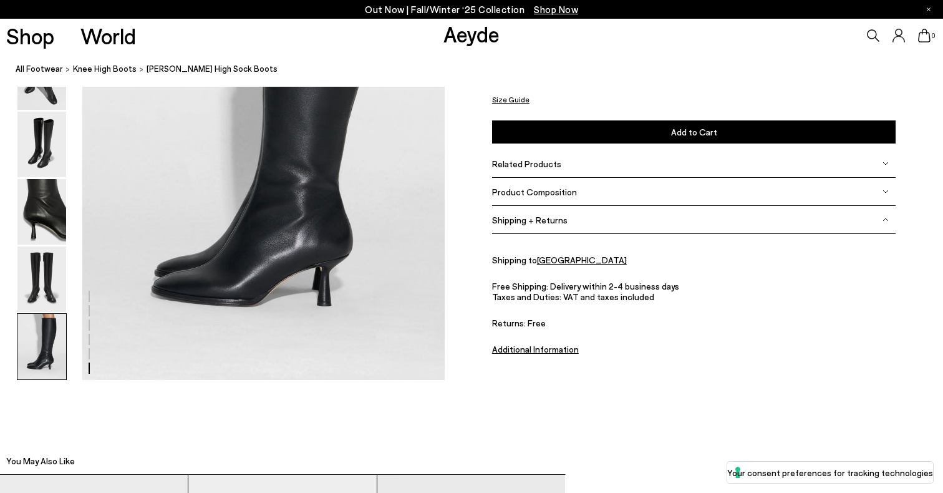
click at [566, 221] on div "Shipping + Returns" at bounding box center [694, 220] width 404 height 28
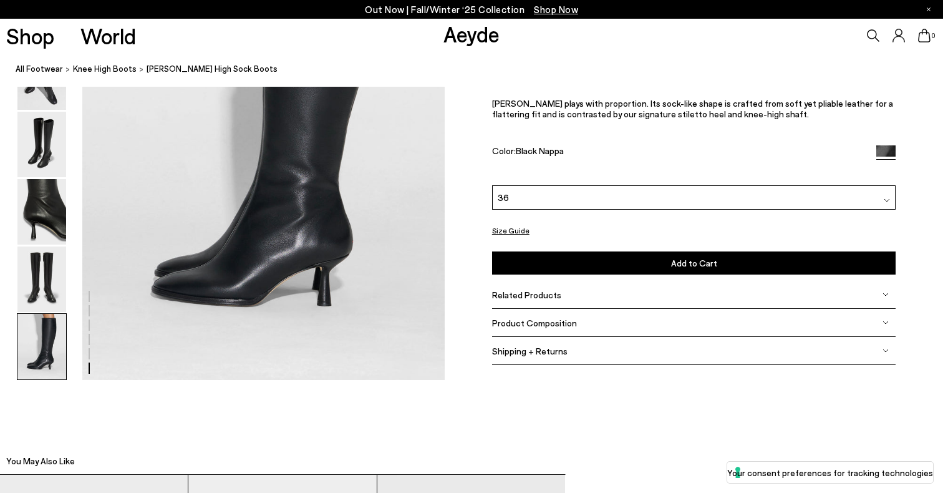
click at [555, 296] on span "Related Products" at bounding box center [526, 294] width 69 height 11
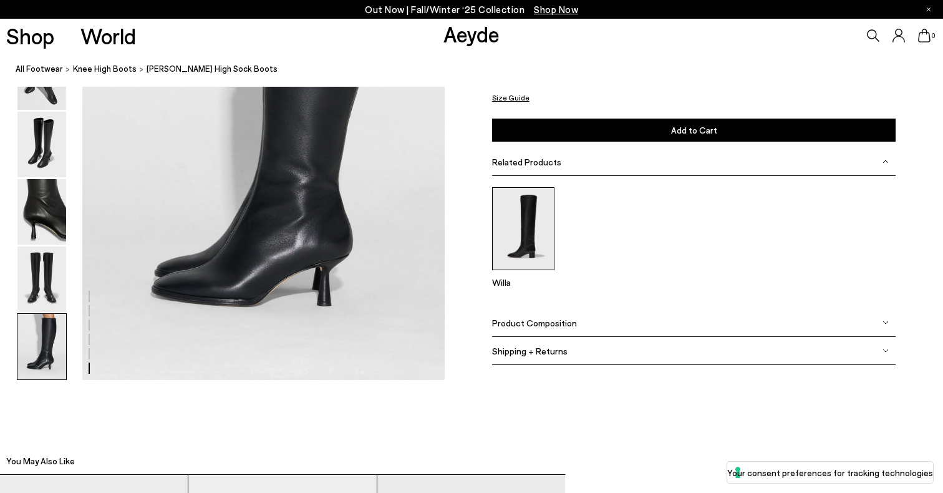
click at [533, 261] on img at bounding box center [523, 228] width 62 height 83
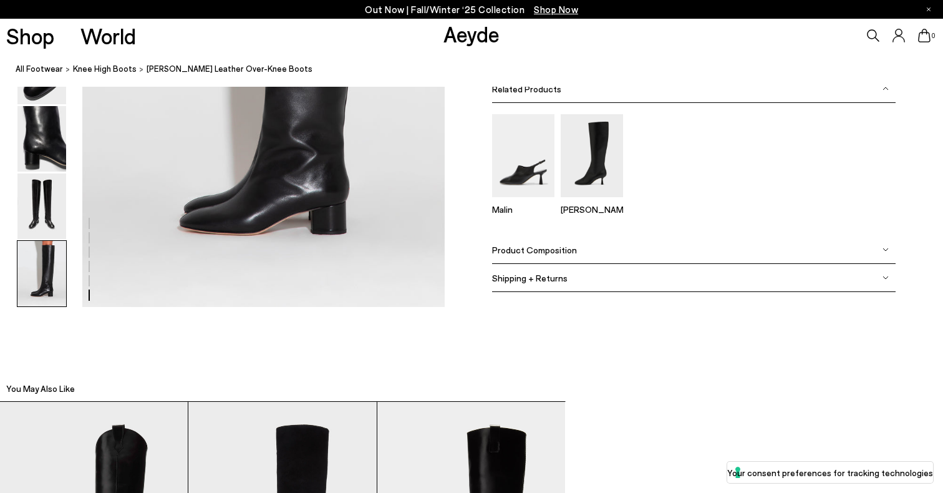
scroll to position [2613, 0]
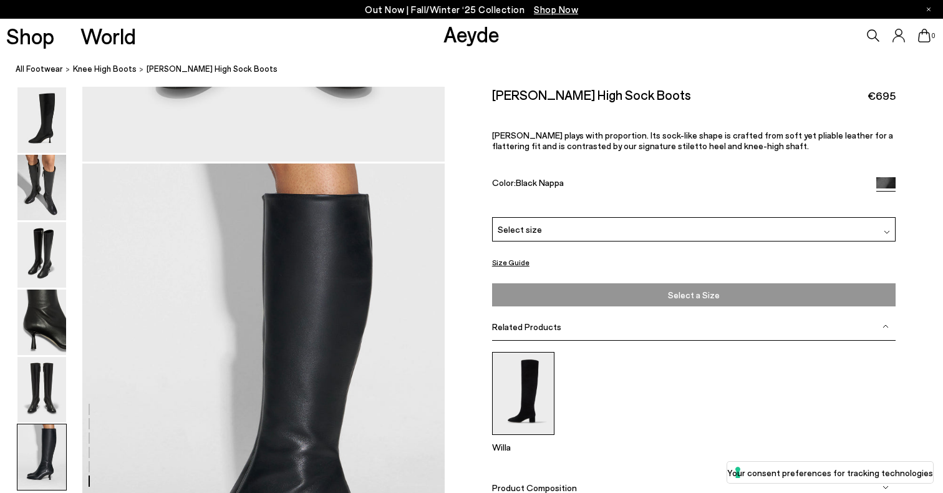
scroll to position [2353, 0]
